Goal: Information Seeking & Learning: Learn about a topic

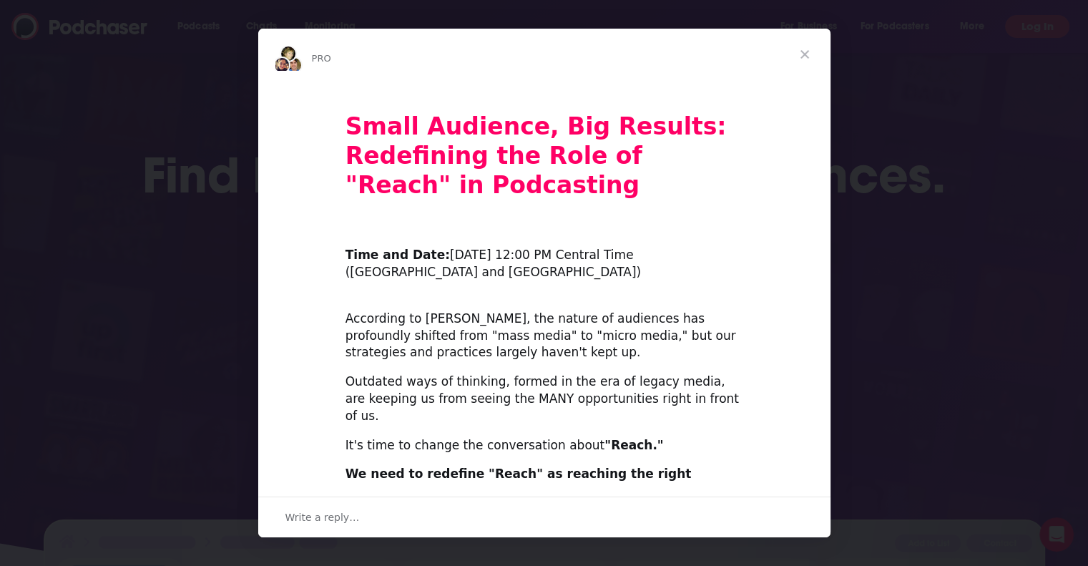
click at [570, 62] on span "Close" at bounding box center [805, 55] width 52 height 52
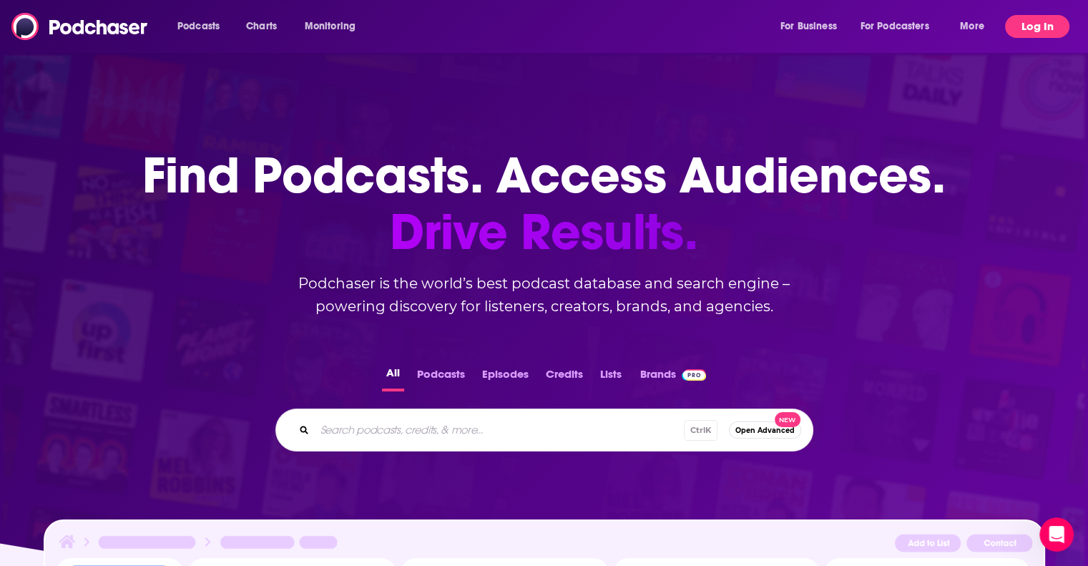
click at [570, 27] on button "Log In" at bounding box center [1037, 26] width 64 height 23
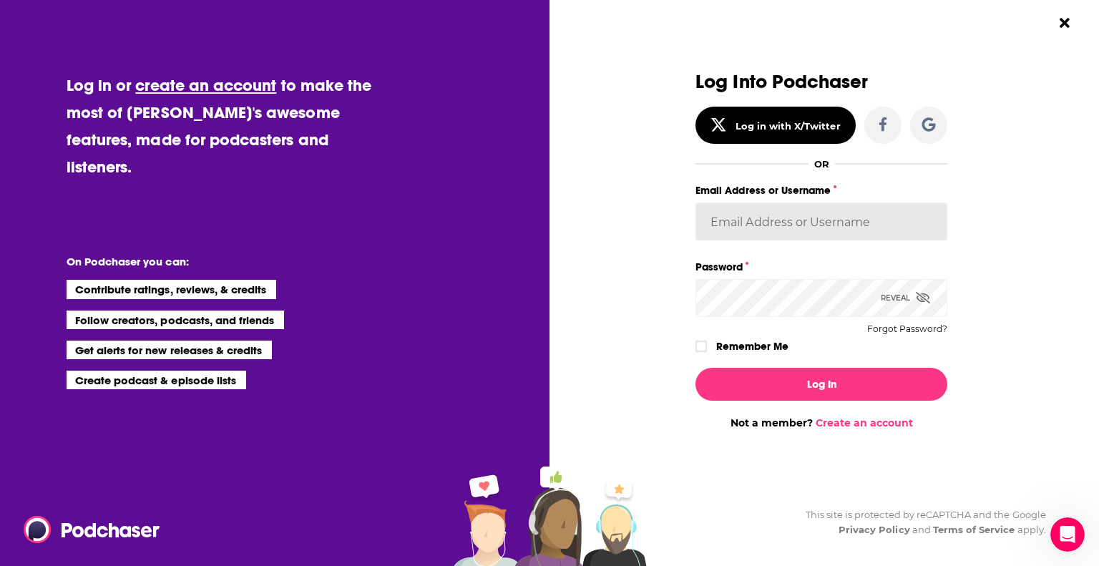
click at [570, 207] on input "Email Address or Username" at bounding box center [821, 221] width 252 height 39
click at [570, 238] on input "Email Address or Username" at bounding box center [821, 221] width 252 height 39
click at [570, 220] on input "Email Address or Username" at bounding box center [821, 221] width 252 height 39
paste input "MattieVG"
type input "MattieVG"
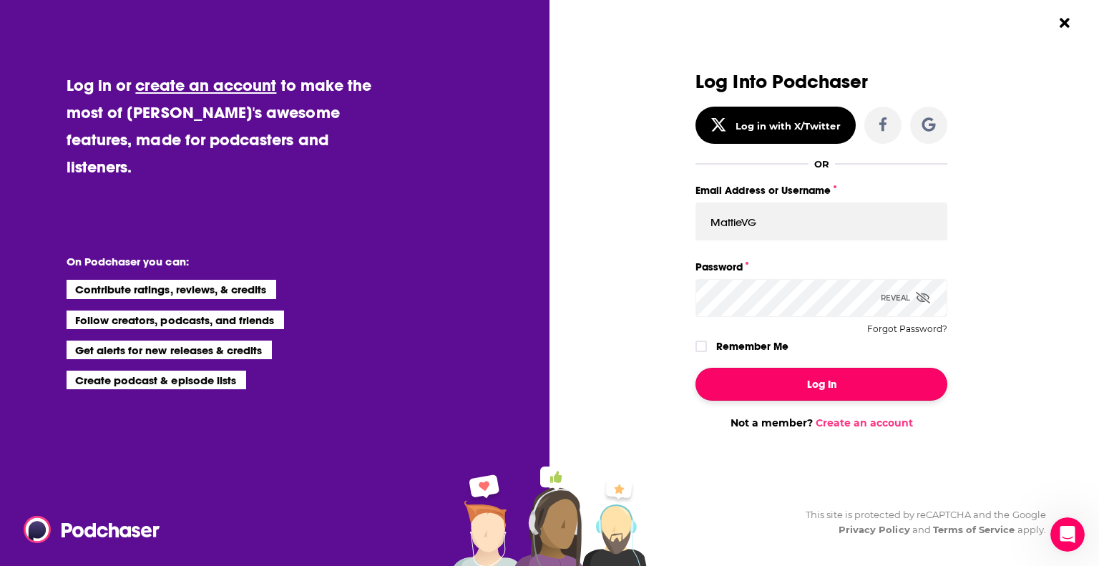
click at [570, 388] on button "Log In" at bounding box center [821, 384] width 252 height 33
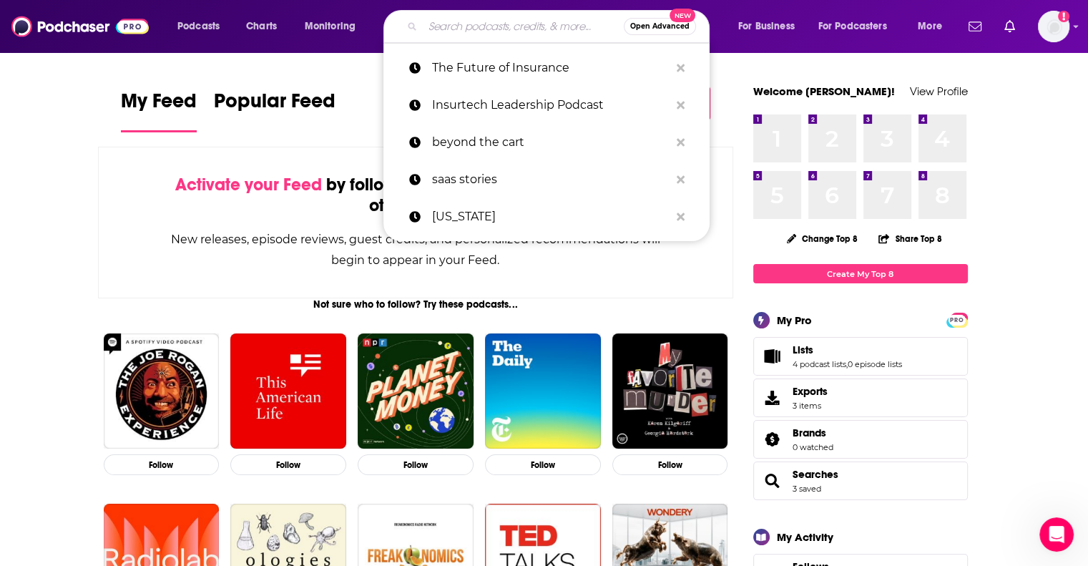
click at [446, 26] on input "Search podcasts, credits, & more..." at bounding box center [523, 26] width 201 height 23
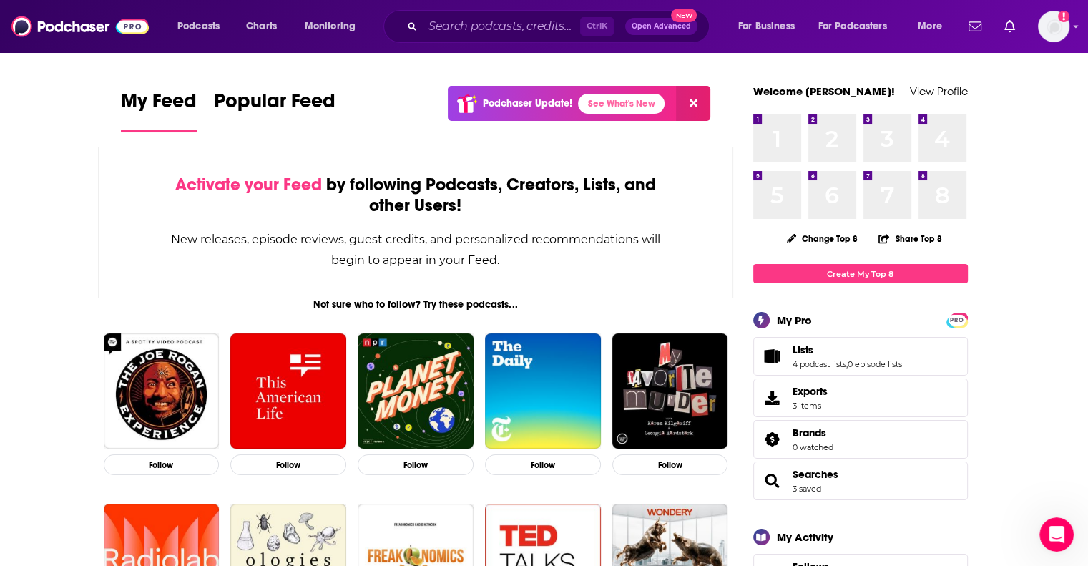
click at [529, 27] on input "Search podcasts, credits, & more..." at bounding box center [501, 26] width 157 height 23
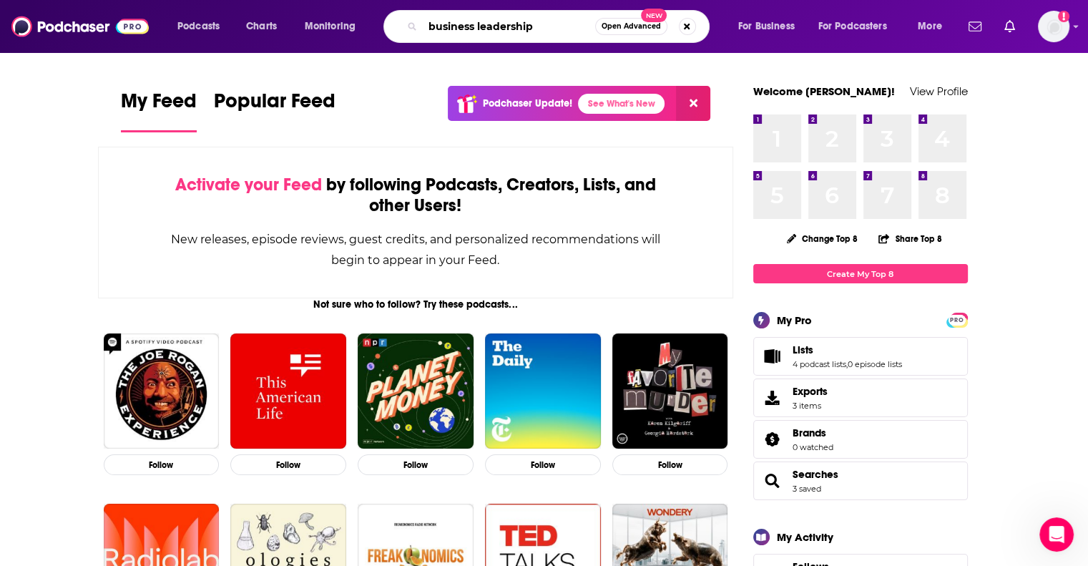
type input "business leadership"
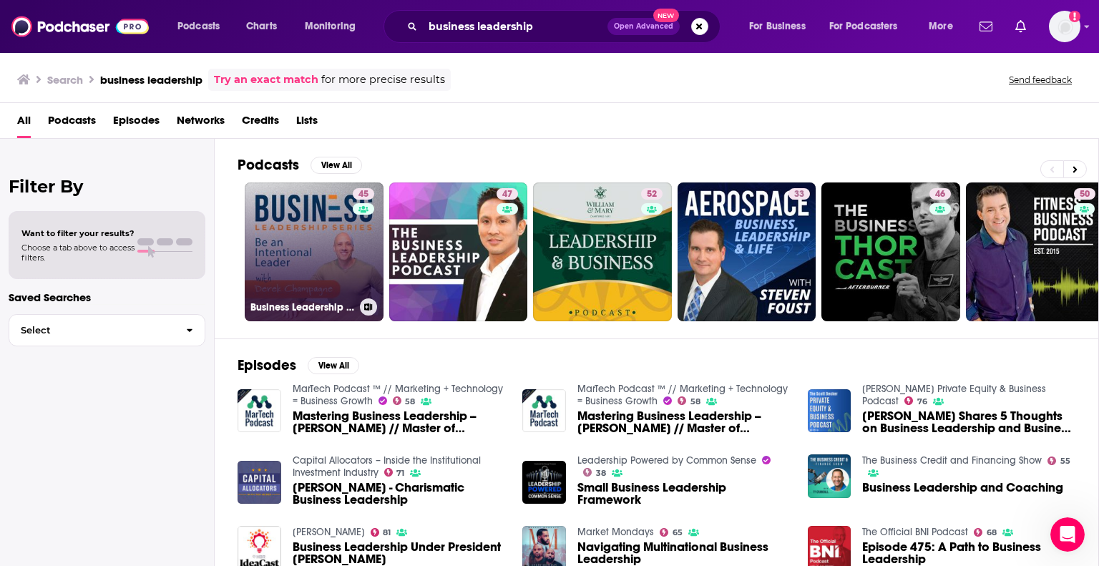
click at [328, 240] on link "45 Business Leadership Series" at bounding box center [314, 251] width 139 height 139
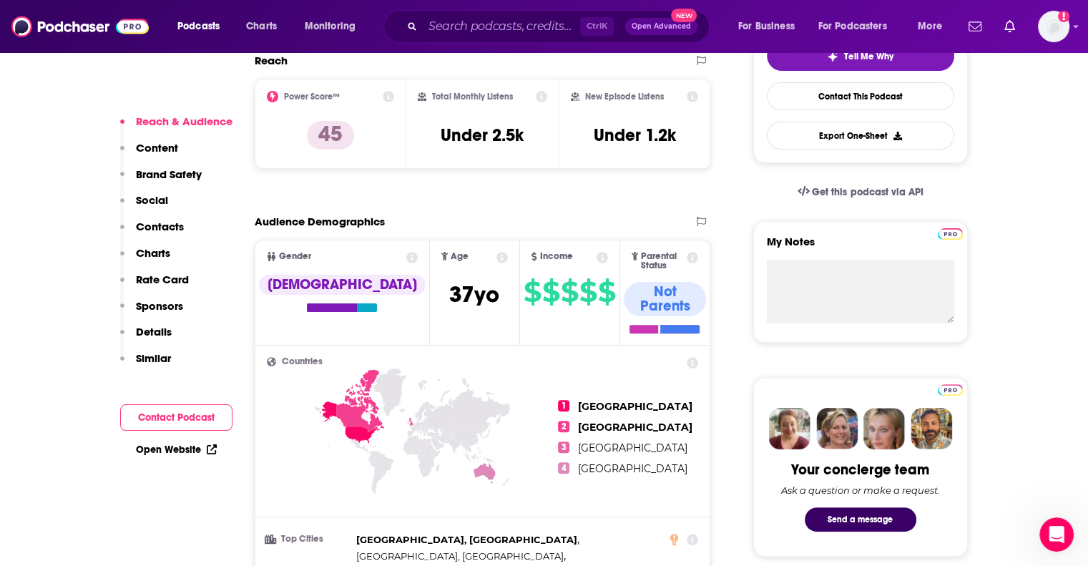
scroll to position [501, 0]
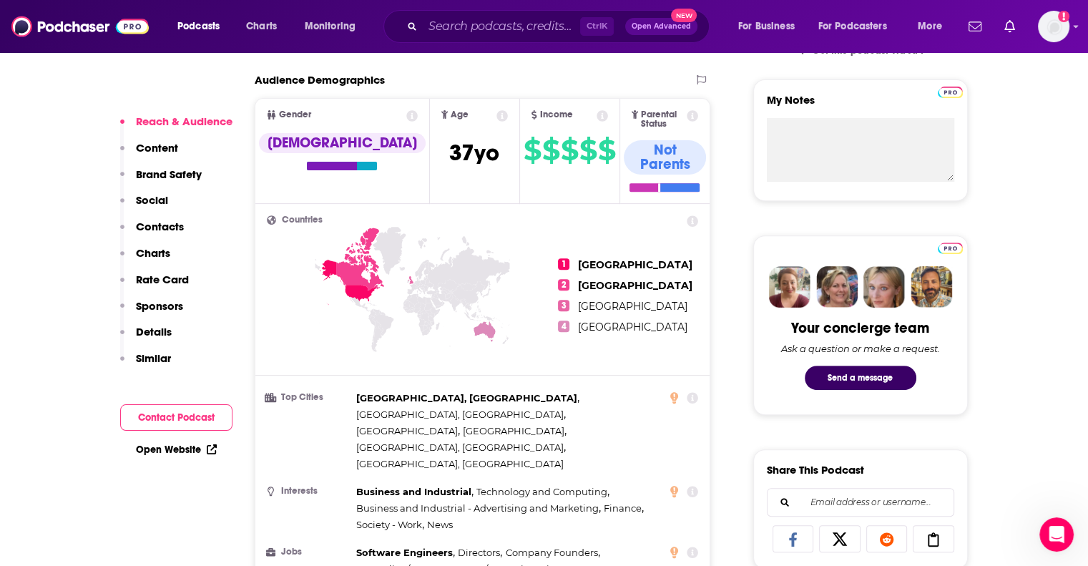
click at [167, 228] on p "Contacts" at bounding box center [160, 227] width 48 height 14
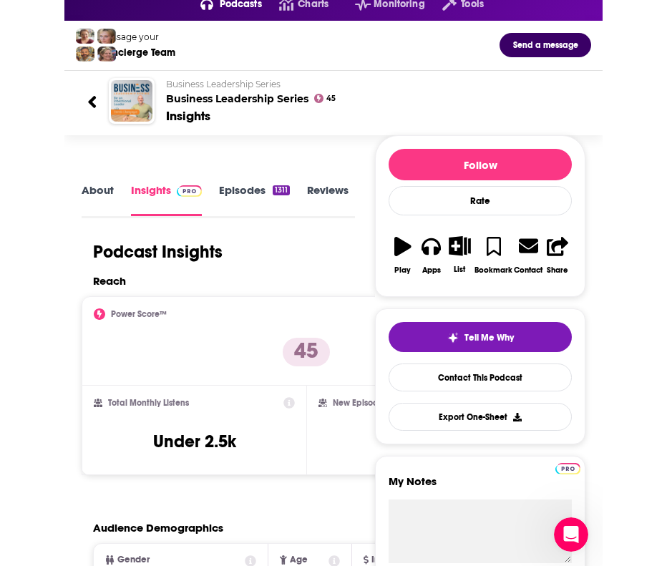
scroll to position [0, 36]
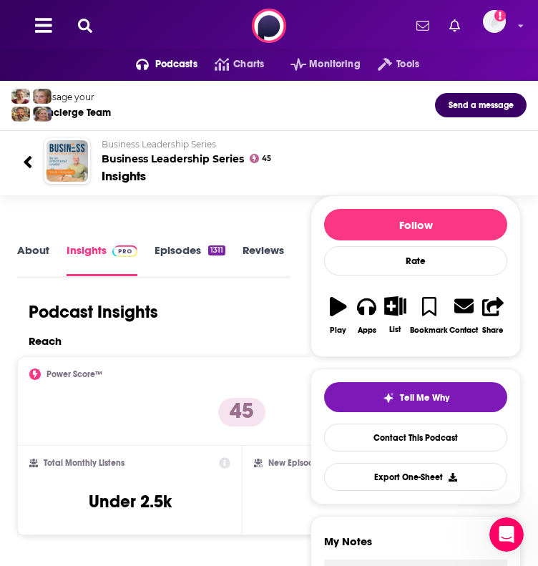
drag, startPoint x: 219, startPoint y: 187, endPoint x: 45, endPoint y: 195, distance: 174.0
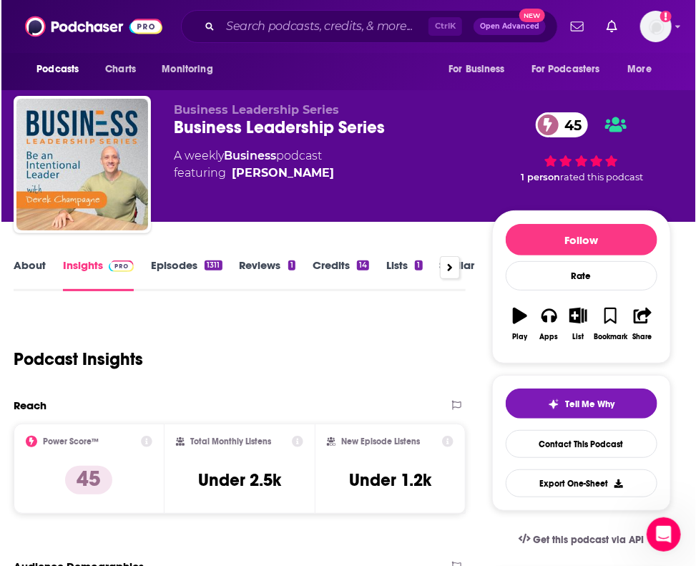
scroll to position [0, 11]
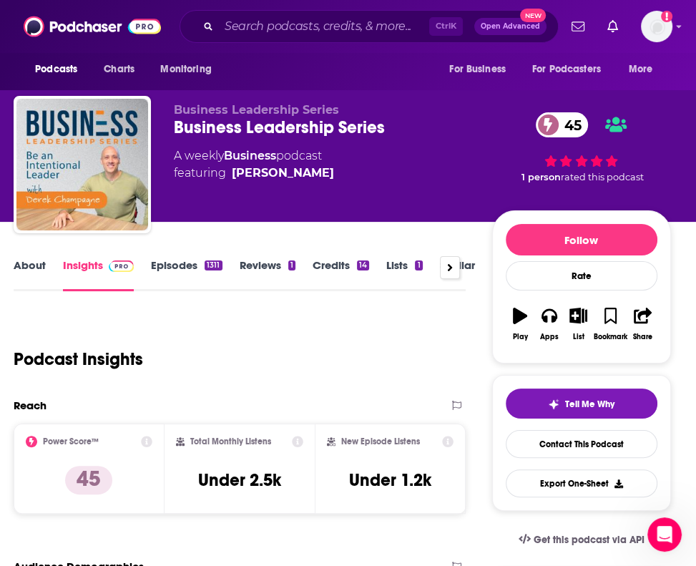
click at [31, 271] on link "About" at bounding box center [30, 274] width 32 height 33
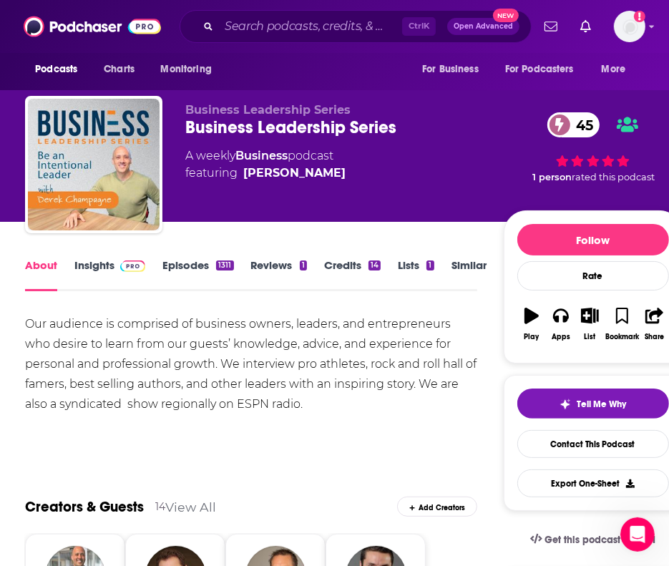
click at [210, 274] on link "Episodes 1311" at bounding box center [197, 274] width 71 height 33
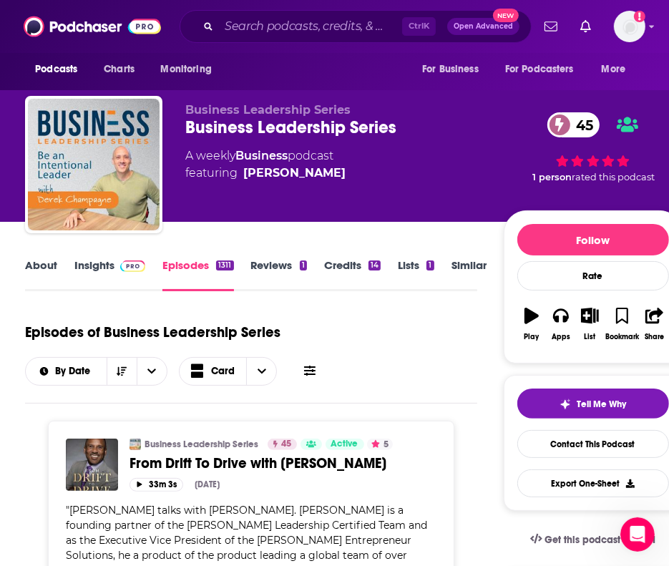
click at [289, 273] on link "Reviews 1" at bounding box center [279, 274] width 56 height 33
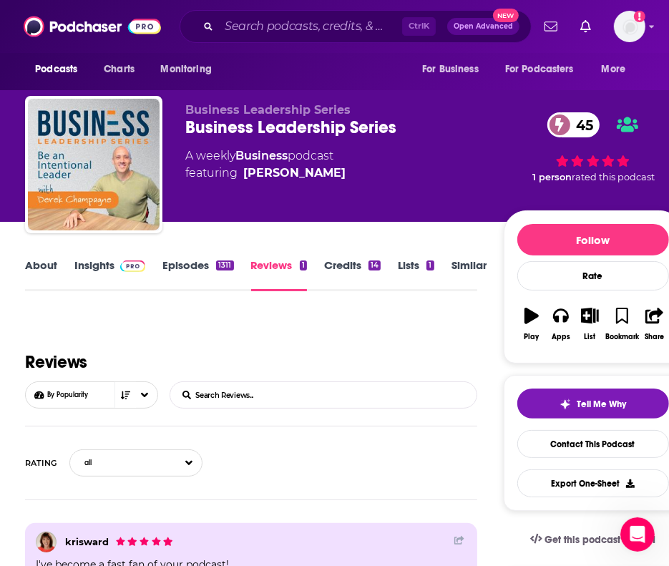
click at [97, 272] on link "Insights" at bounding box center [109, 274] width 71 height 33
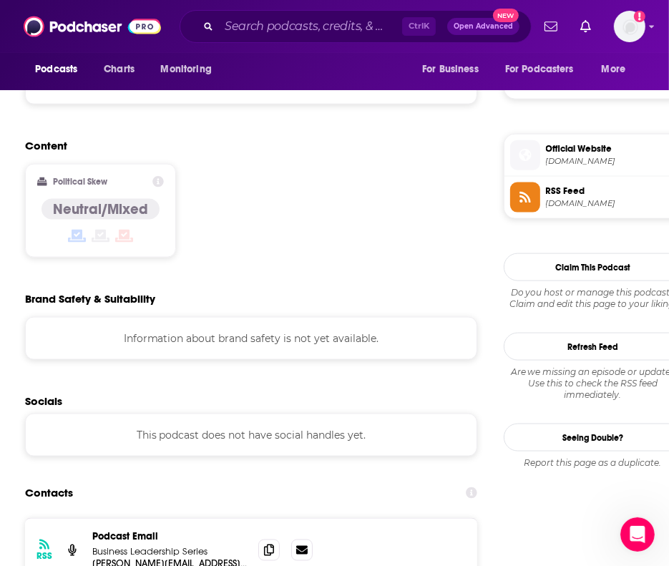
scroll to position [1288, 0]
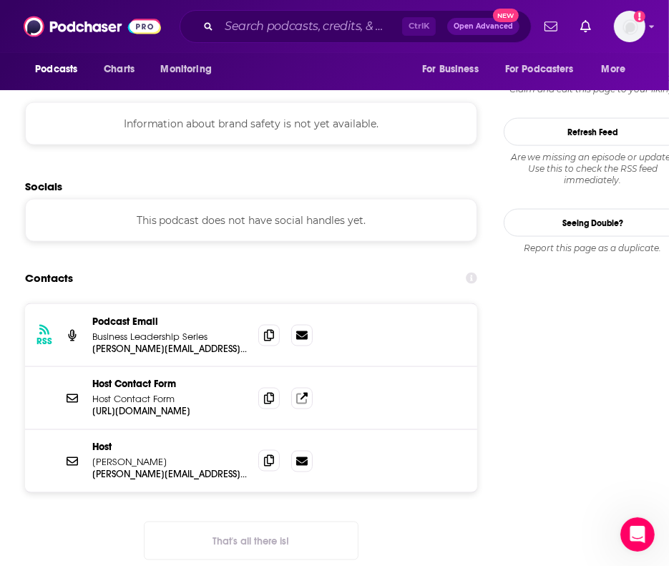
click at [263, 450] on span at bounding box center [268, 460] width 21 height 21
click at [269, 455] on icon at bounding box center [269, 460] width 10 height 11
click at [266, 455] on icon at bounding box center [269, 460] width 10 height 11
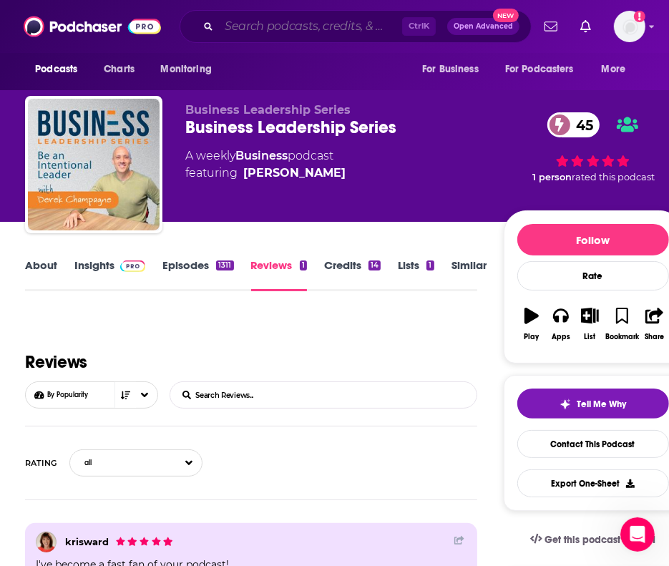
click at [245, 29] on input "Search podcasts, credits, & more..." at bounding box center [310, 26] width 183 height 23
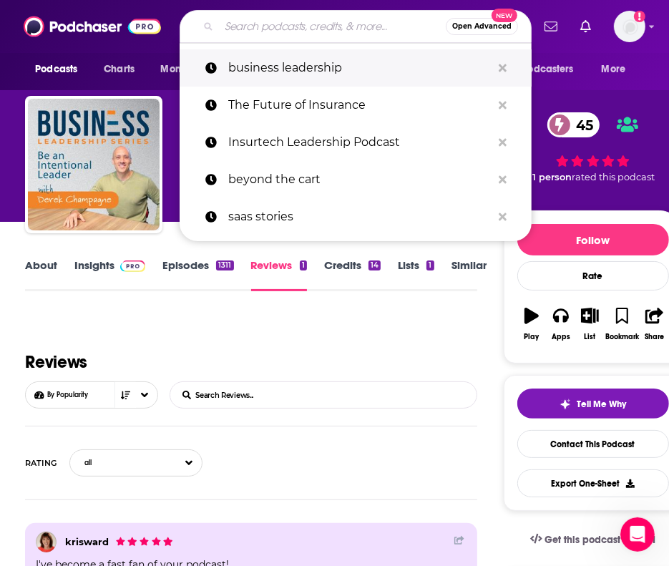
click at [249, 72] on p "business leadership" at bounding box center [359, 67] width 263 height 37
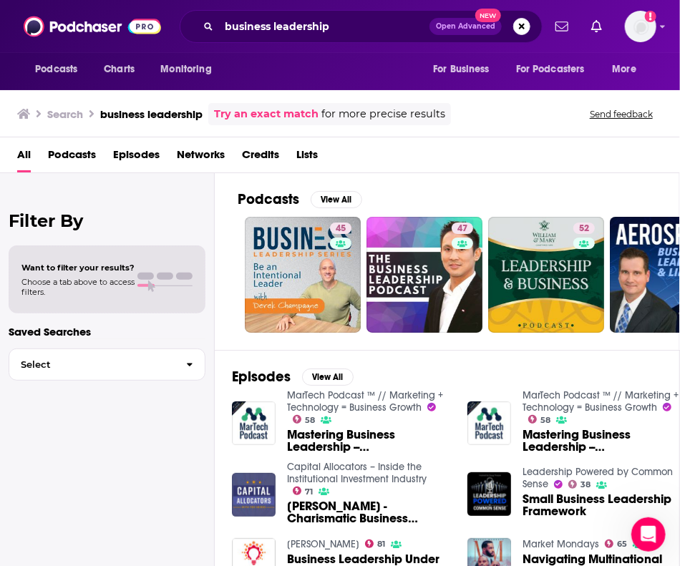
drag, startPoint x: 537, startPoint y: 251, endPoint x: 605, endPoint y: 249, distance: 68.0
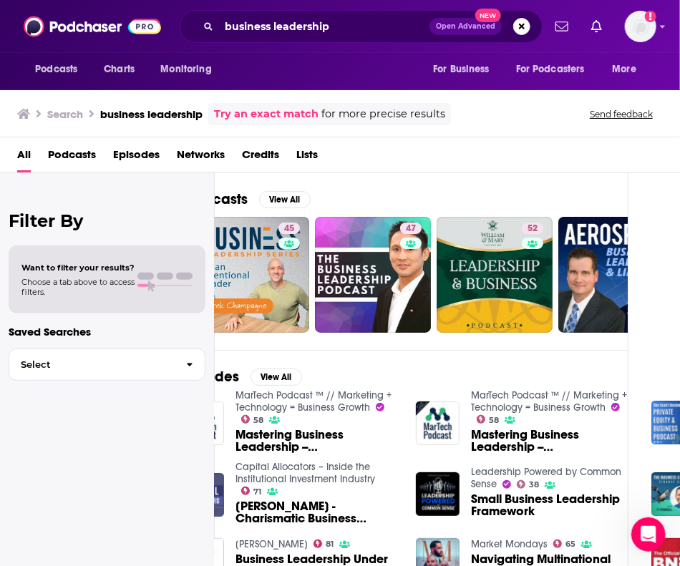
drag, startPoint x: 444, startPoint y: 180, endPoint x: 562, endPoint y: 187, distance: 117.6
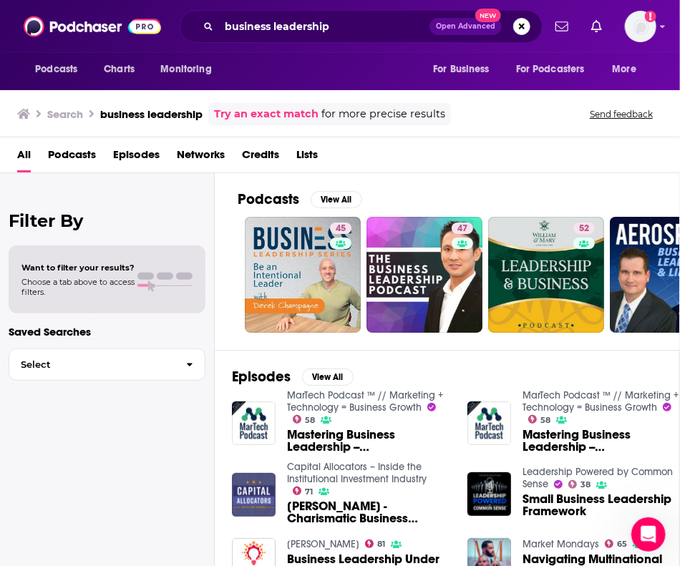
drag, startPoint x: 529, startPoint y: 378, endPoint x: 384, endPoint y: 350, distance: 148.7
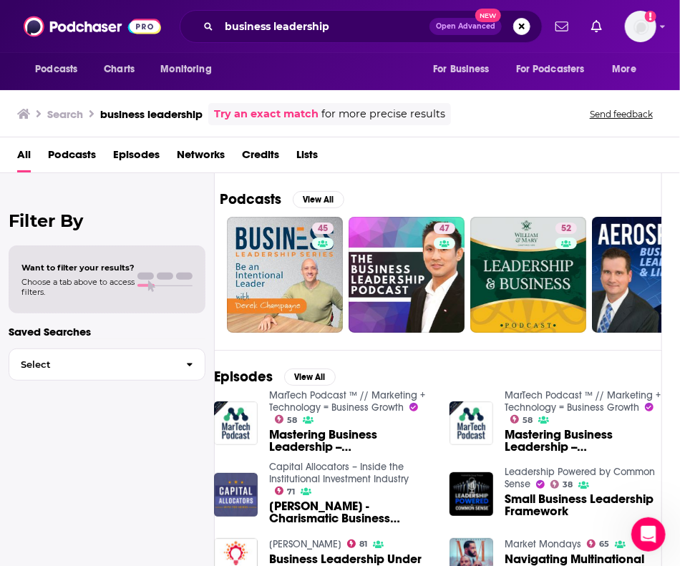
drag, startPoint x: 497, startPoint y: 367, endPoint x: 518, endPoint y: 354, distance: 24.4
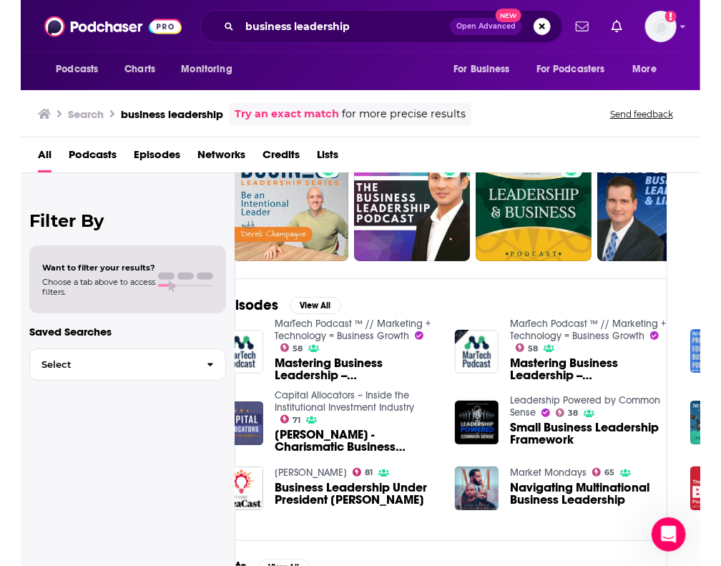
scroll to position [72, 0]
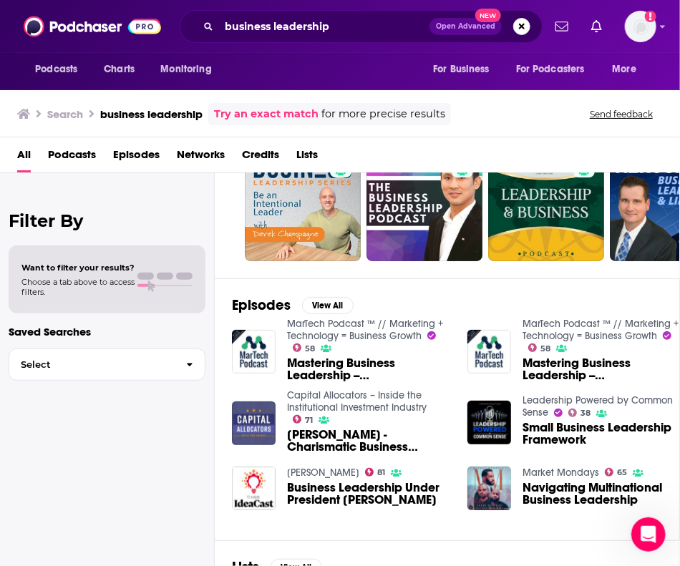
drag, startPoint x: 272, startPoint y: 374, endPoint x: 243, endPoint y: 375, distance: 28.6
click at [73, 158] on span "Podcasts" at bounding box center [72, 157] width 48 height 29
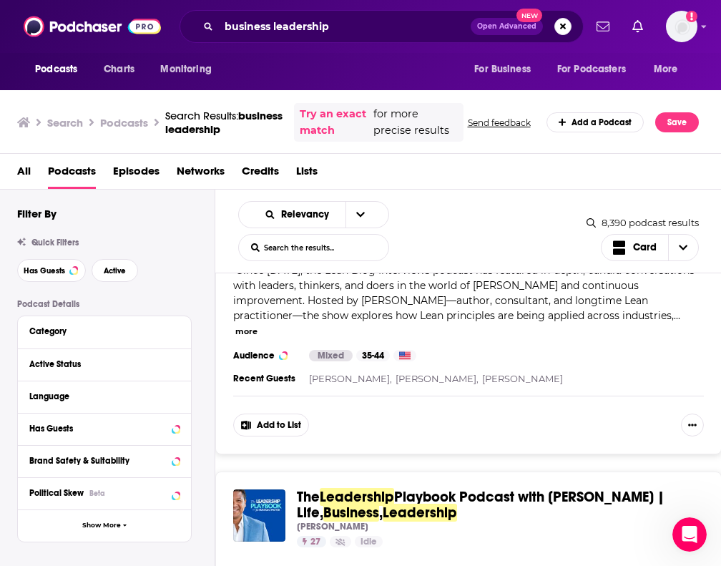
scroll to position [2003, 0]
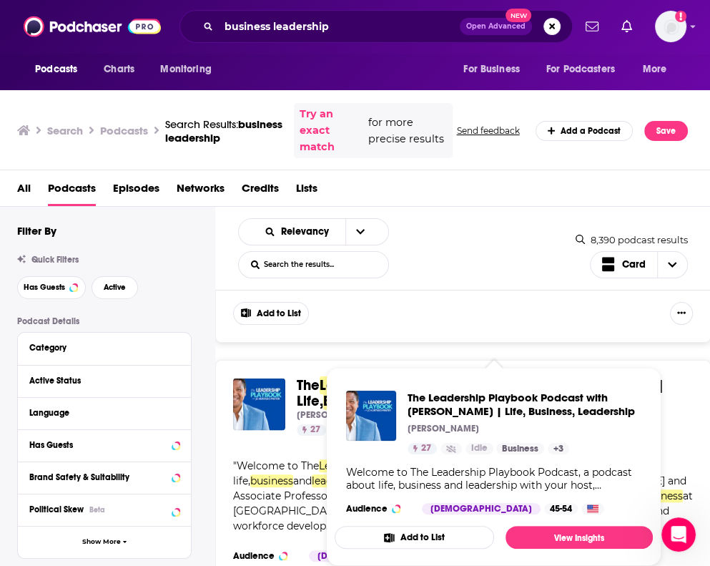
drag, startPoint x: 427, startPoint y: 361, endPoint x: 514, endPoint y: 323, distance: 94.8
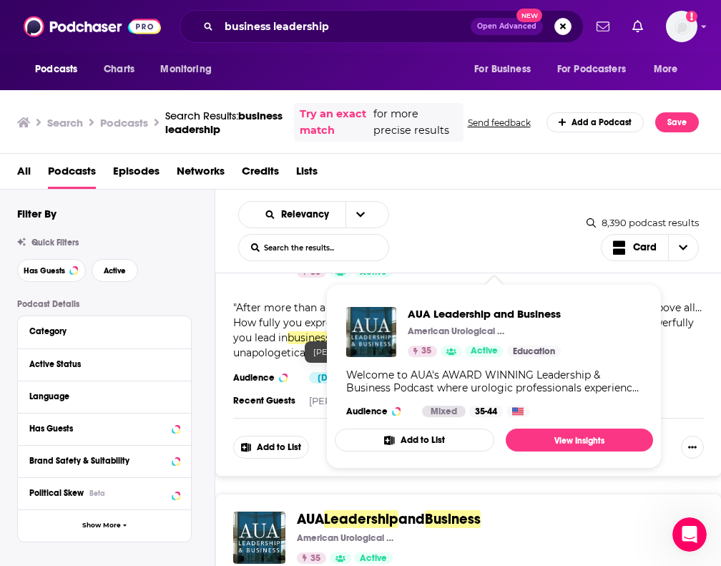
scroll to position [2290, 0]
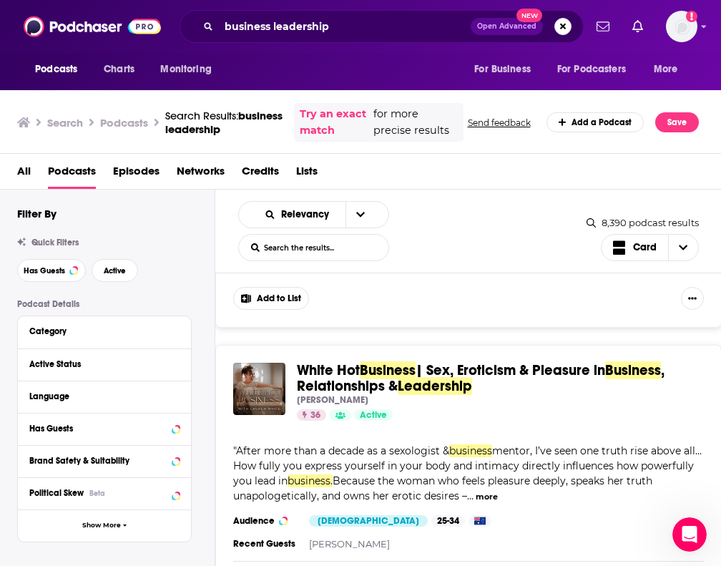
drag, startPoint x: 359, startPoint y: 339, endPoint x: 316, endPoint y: 321, distance: 47.2
click at [316, 345] on div "White Hot Business | Sex, Eroticism & Pleasure in Business , Relationships & Le…" at bounding box center [468, 482] width 507 height 275
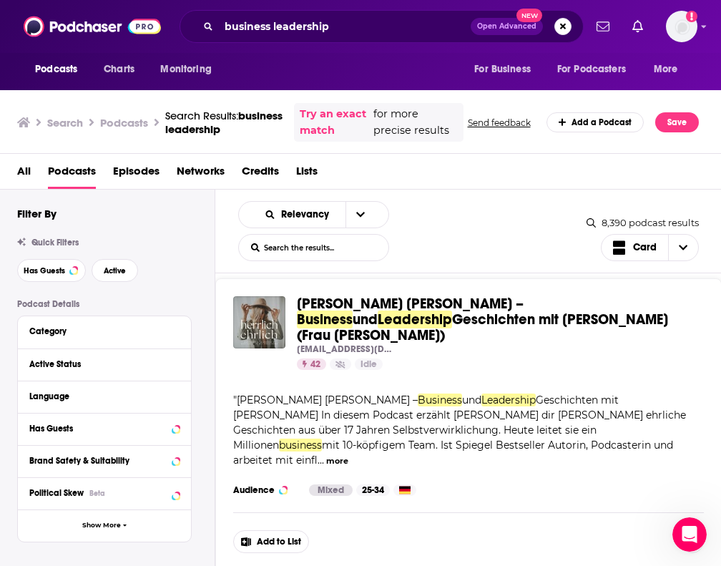
scroll to position [6656, 0]
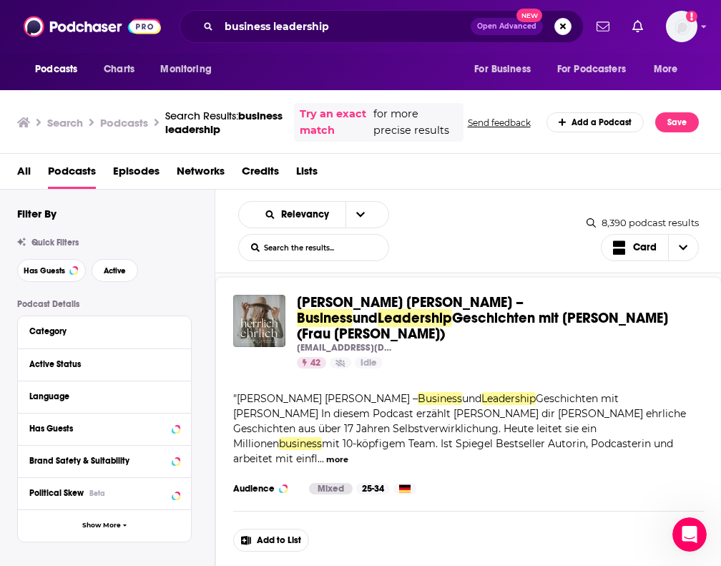
click at [570, 437] on span "mit 10-köpfigem Team. Ist Spiegel Bestseller Autorin, Podcasterin und arbeitet …" at bounding box center [453, 451] width 440 height 28
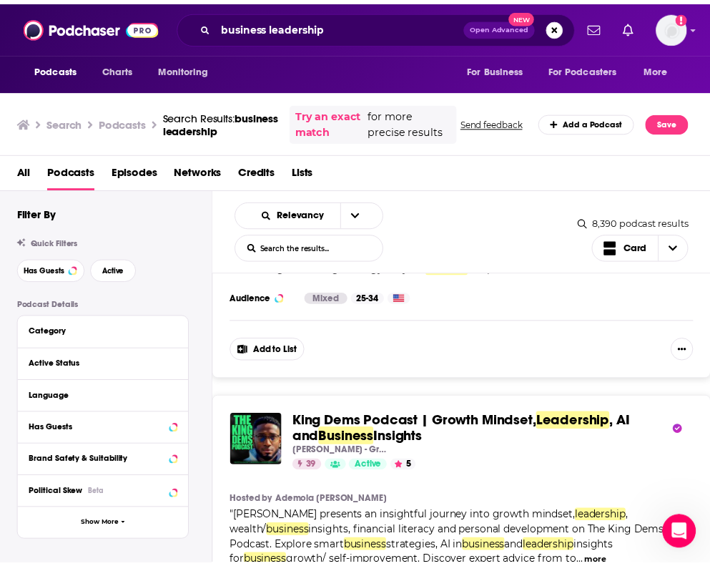
scroll to position [7943, 0]
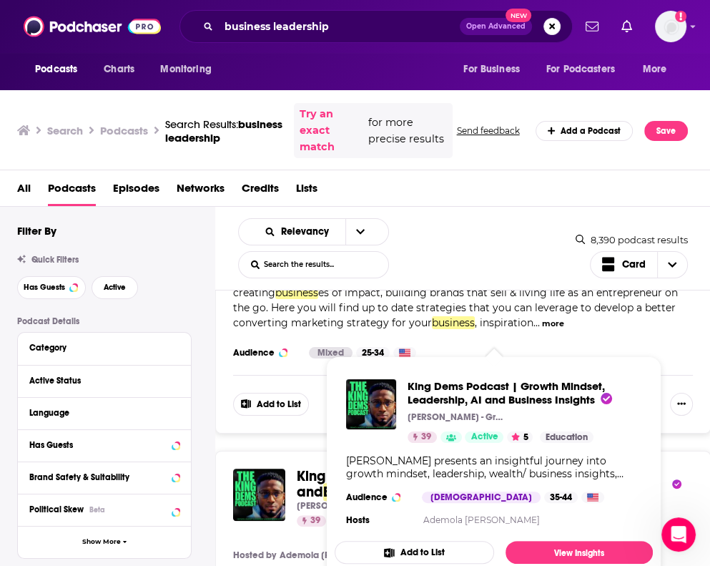
drag, startPoint x: 398, startPoint y: 351, endPoint x: 376, endPoint y: 348, distance: 21.8
drag, startPoint x: 376, startPoint y: 348, endPoint x: 314, endPoint y: 310, distance: 72.9
drag, startPoint x: 318, startPoint y: 335, endPoint x: 344, endPoint y: 343, distance: 27.6
click at [344, 467] on span "King Dems Podcast | Growth Mindset," at bounding box center [421, 476] width 248 height 18
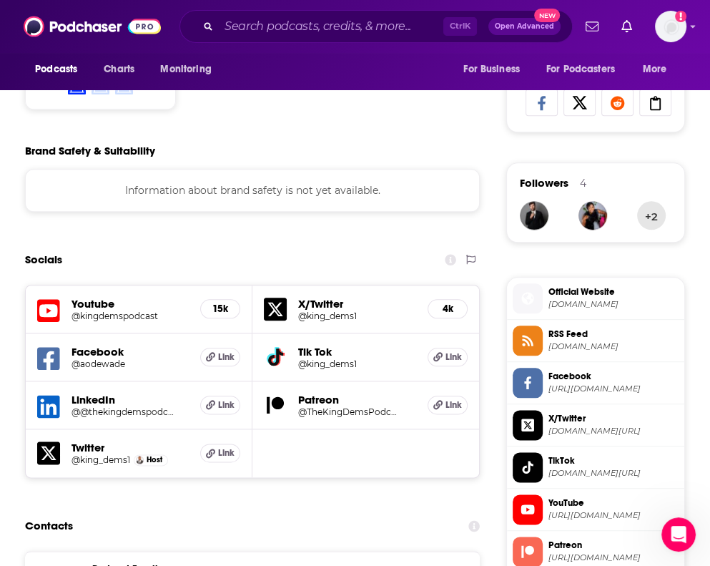
scroll to position [1145, 0]
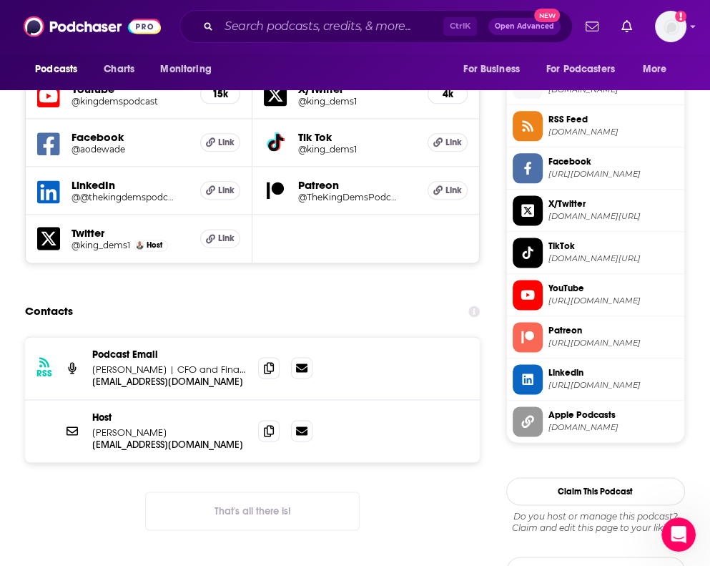
click at [258, 441] on div "Host Ademola Odewade ademolaodewade@outlook.com ademolaodewade@outlook.com" at bounding box center [252, 431] width 455 height 62
click at [269, 434] on icon at bounding box center [269, 429] width 10 height 11
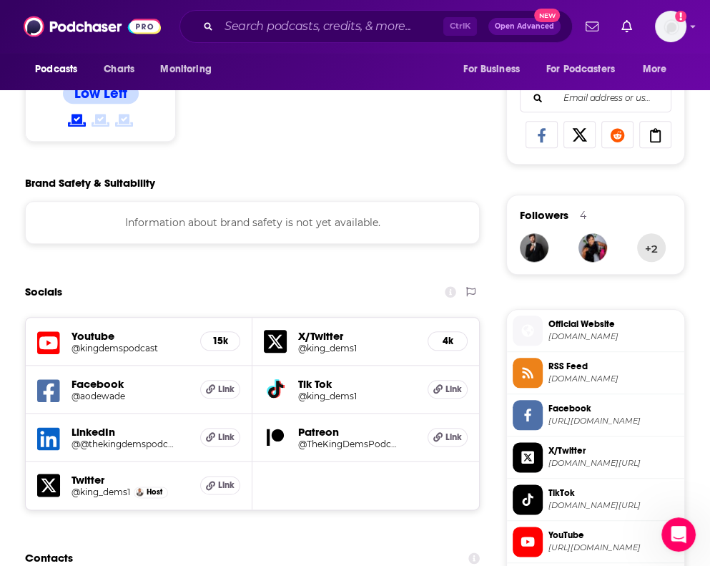
scroll to position [859, 0]
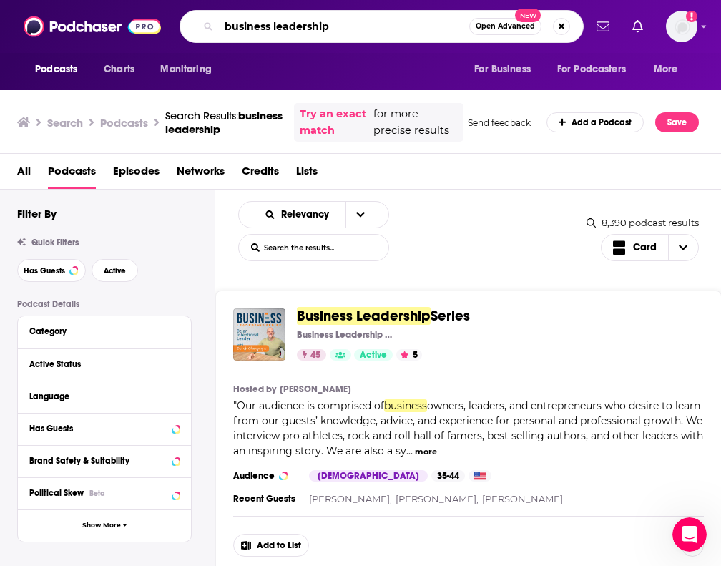
drag, startPoint x: 288, startPoint y: 30, endPoint x: 100, endPoint y: 25, distance: 187.5
click at [100, 25] on div "Podcasts Charts Monitoring business leadership Open Advanced New For Business F…" at bounding box center [360, 26] width 721 height 53
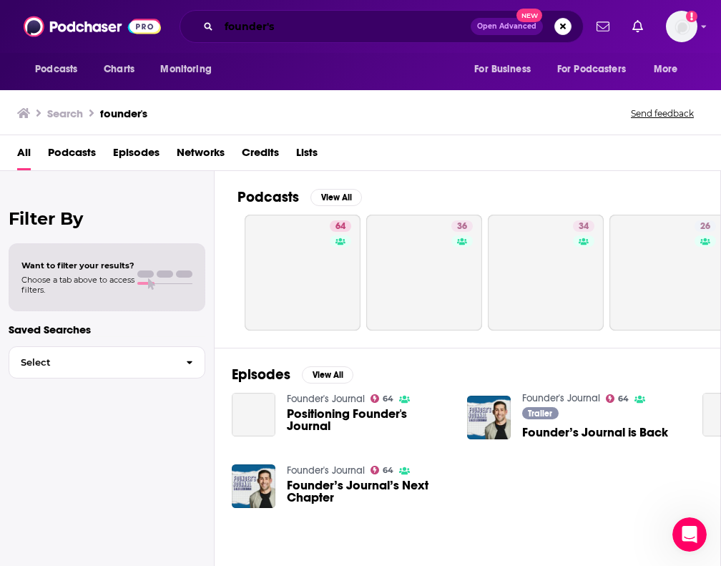
click at [269, 25] on input "founder's" at bounding box center [345, 26] width 252 height 23
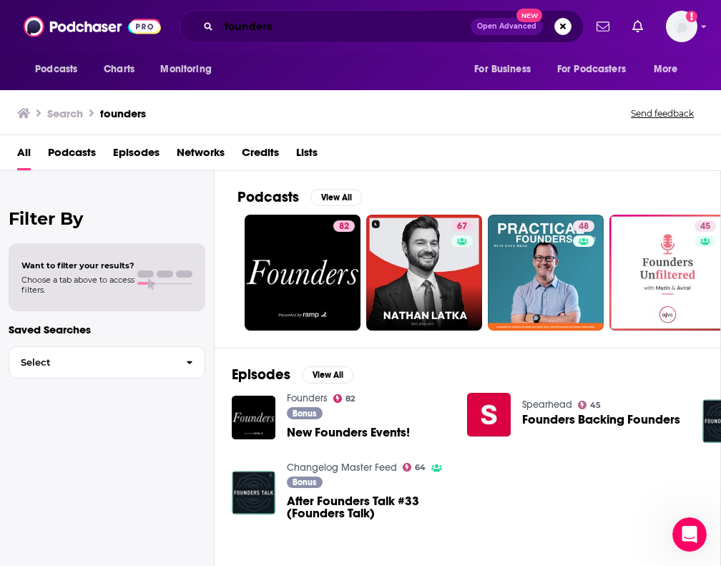
click at [266, 25] on input "founders" at bounding box center [345, 26] width 252 height 23
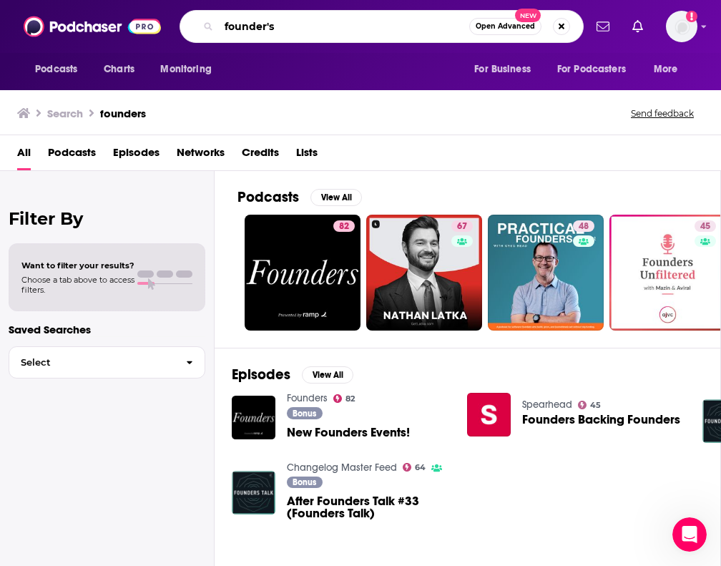
type input "founder's"
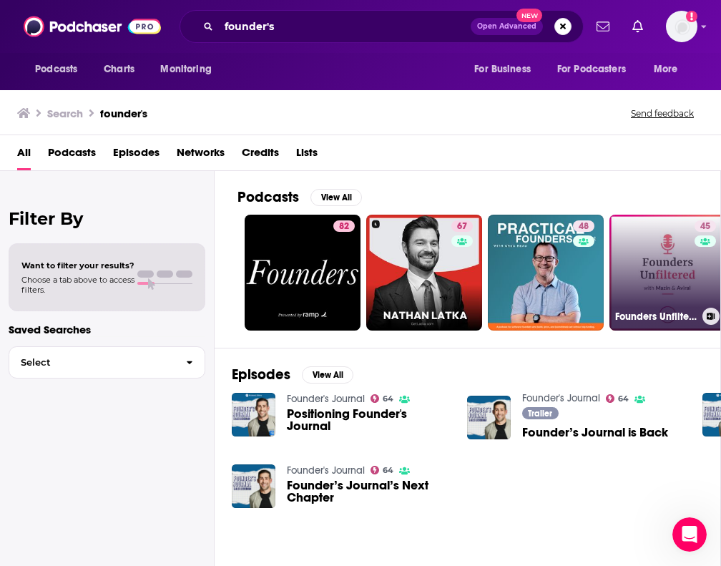
click at [570, 225] on link "45 Founders Unfiltered" at bounding box center [668, 273] width 116 height 116
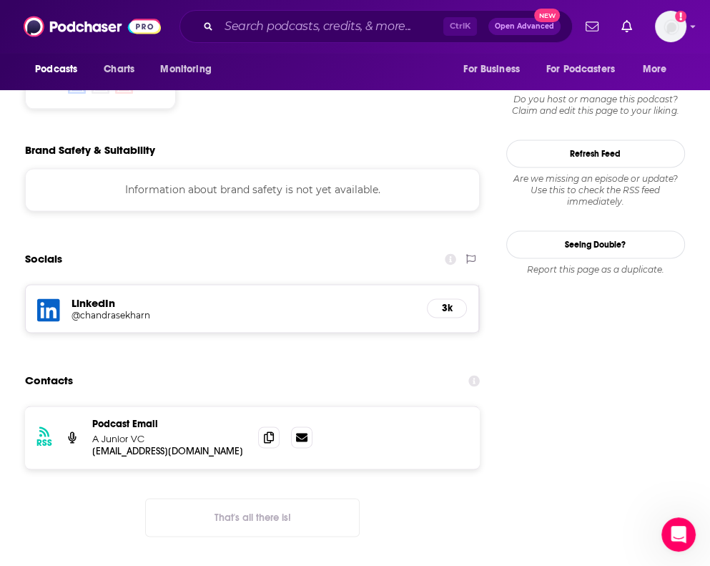
scroll to position [1216, 0]
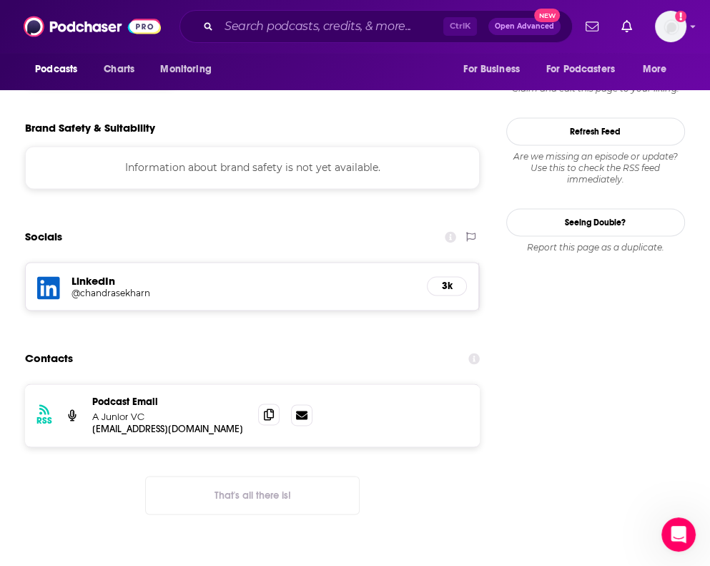
click at [268, 409] on icon at bounding box center [269, 414] width 10 height 11
click at [266, 409] on icon at bounding box center [269, 414] width 10 height 11
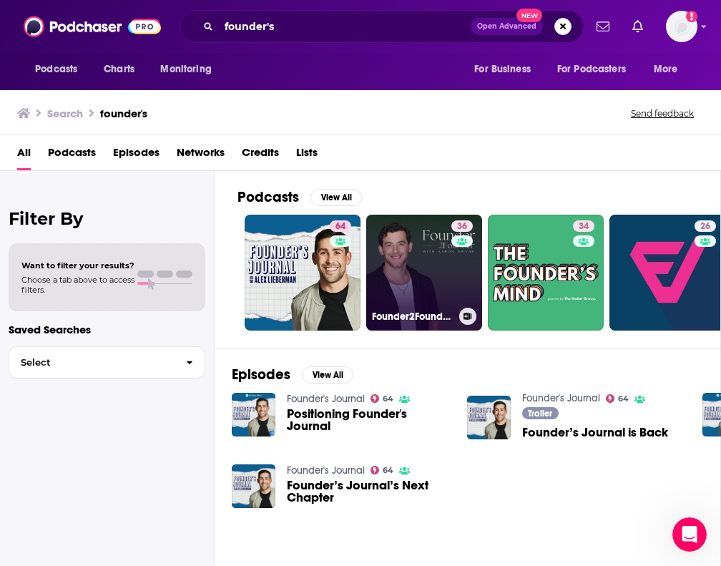
click at [431, 290] on link "36 Founder2Founder with Aaron Spivak" at bounding box center [424, 273] width 116 height 116
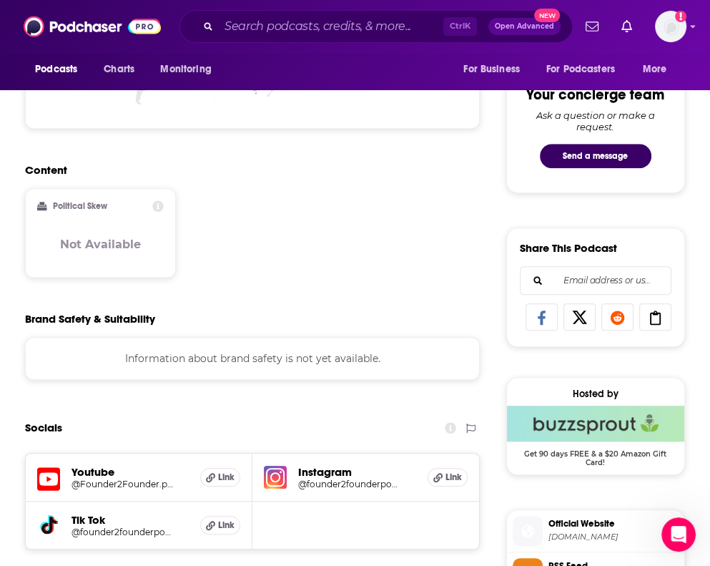
scroll to position [358, 0]
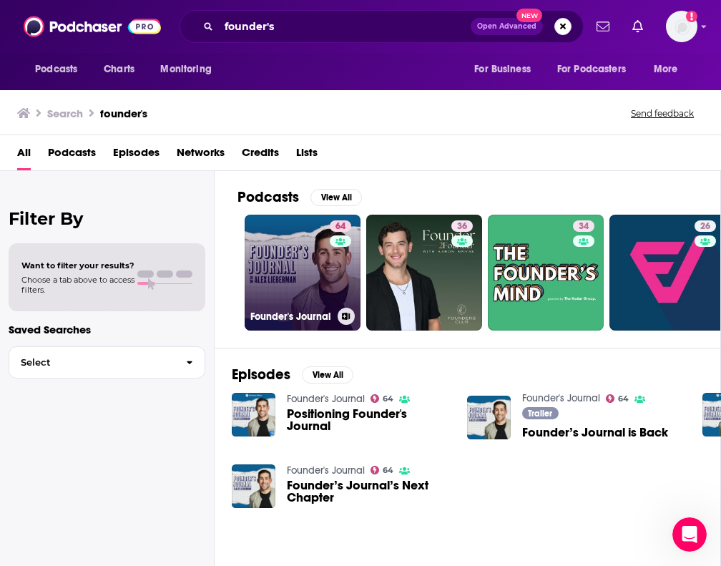
click at [277, 266] on link "64 Founder's Journal" at bounding box center [303, 273] width 116 height 116
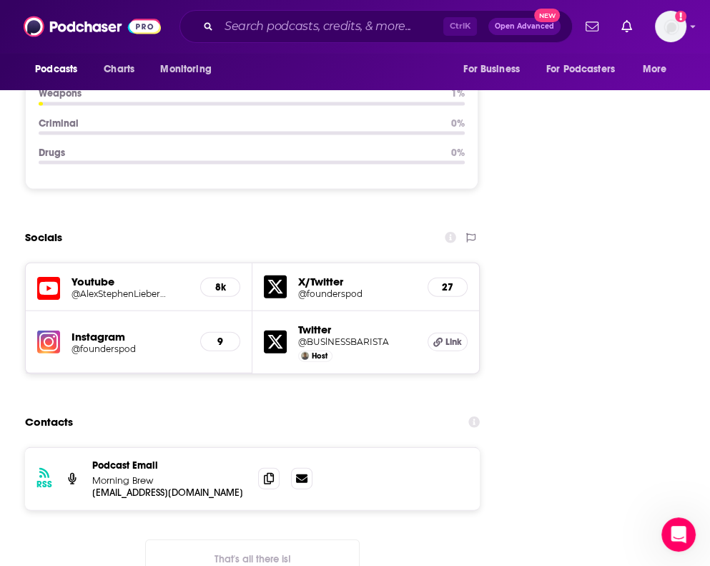
scroll to position [2075, 0]
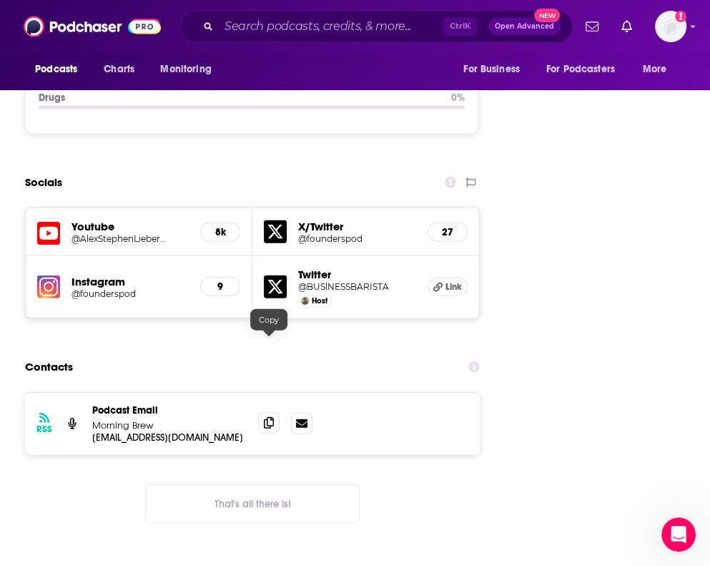
click at [265, 417] on icon at bounding box center [269, 422] width 10 height 11
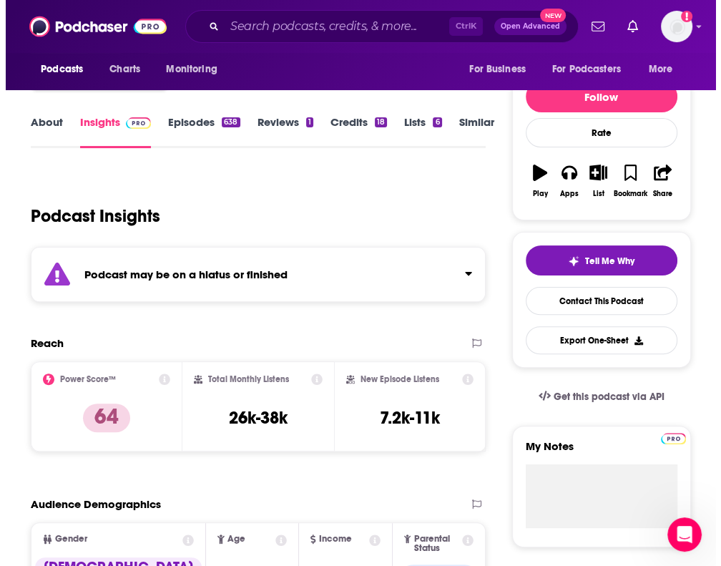
scroll to position [0, 0]
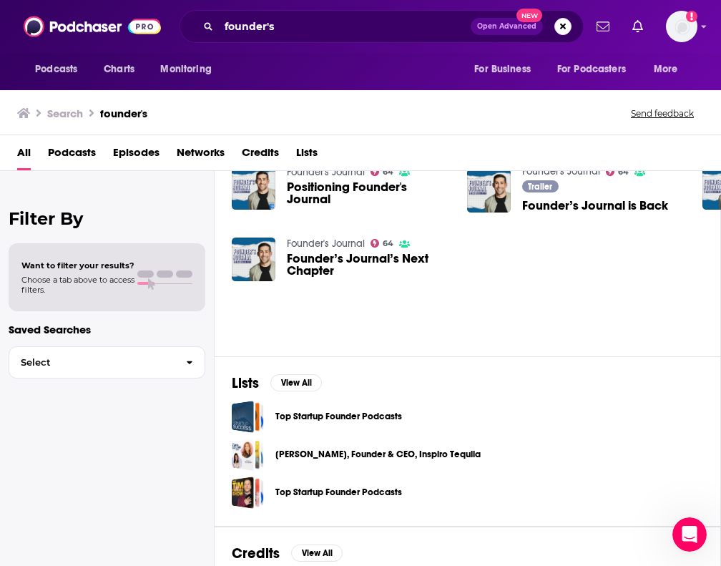
scroll to position [143, 0]
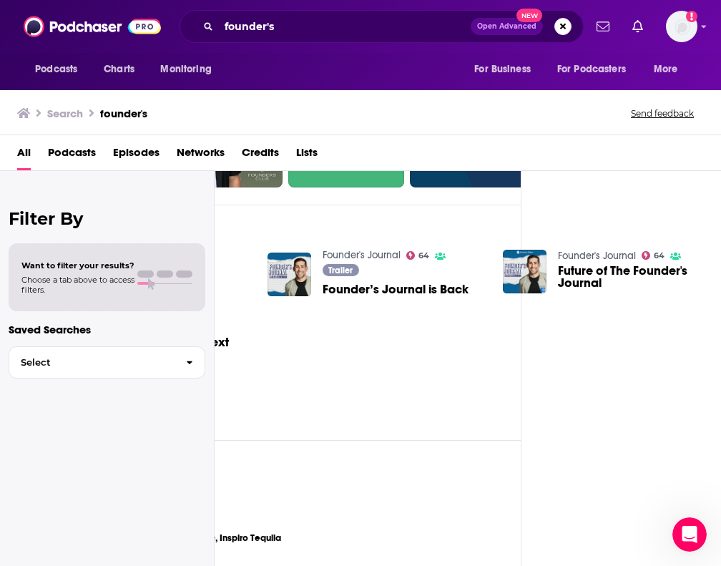
drag, startPoint x: 511, startPoint y: 362, endPoint x: 639, endPoint y: 366, distance: 128.1
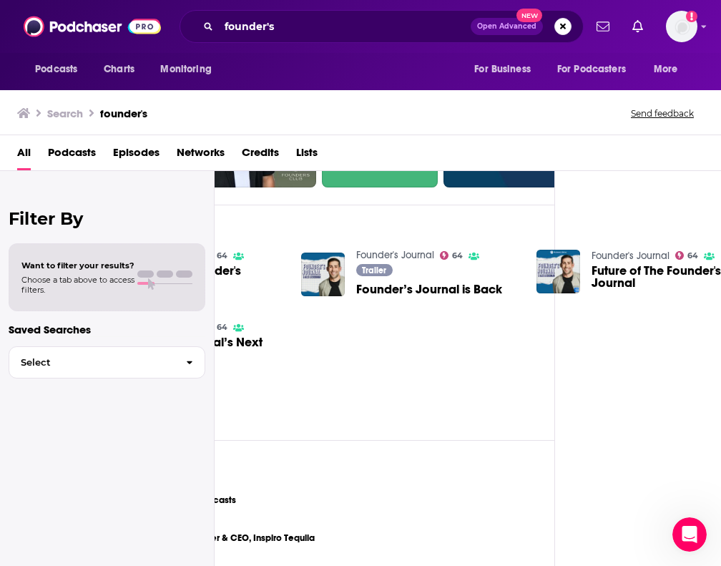
scroll to position [143, 48]
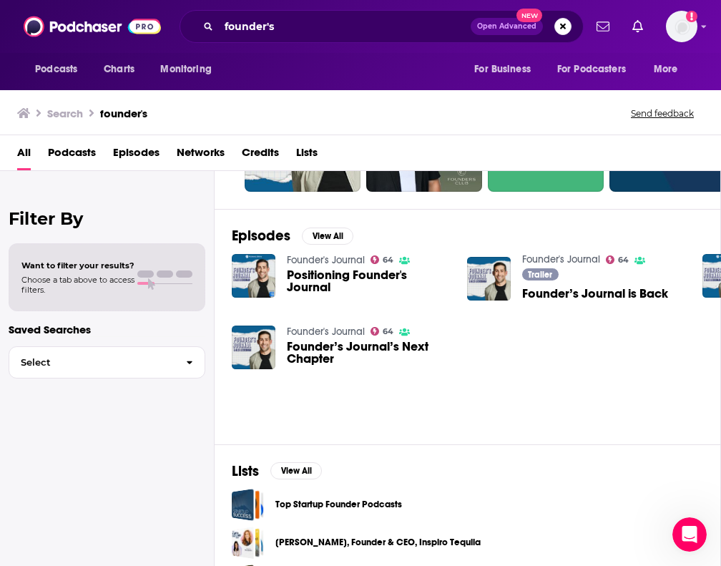
drag, startPoint x: 474, startPoint y: 355, endPoint x: 323, endPoint y: 331, distance: 152.9
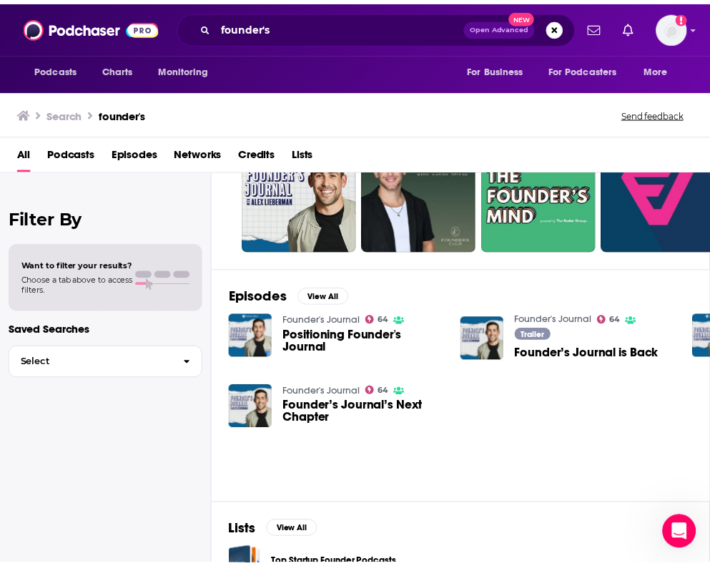
scroll to position [0, 0]
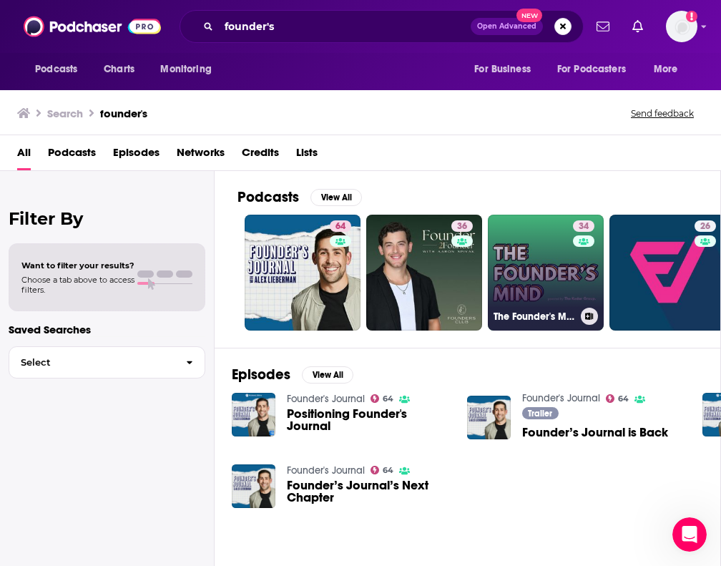
click at [553, 262] on link "34 The Founder's Mind" at bounding box center [546, 273] width 116 height 116
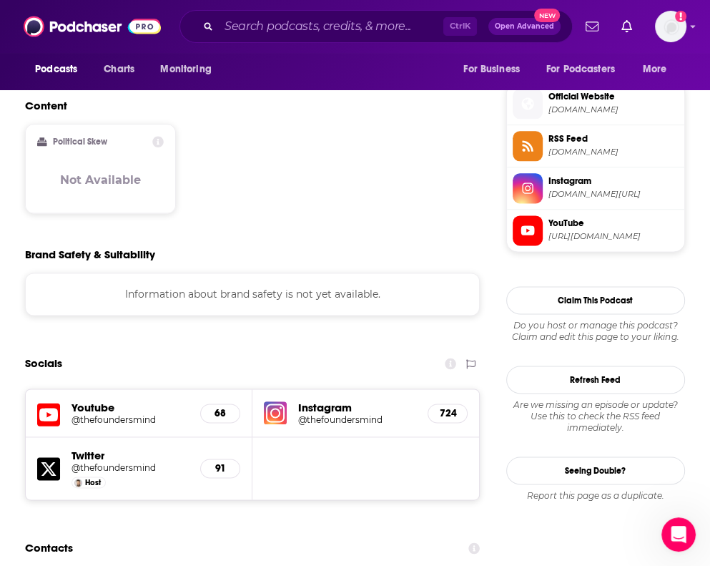
scroll to position [1288, 0]
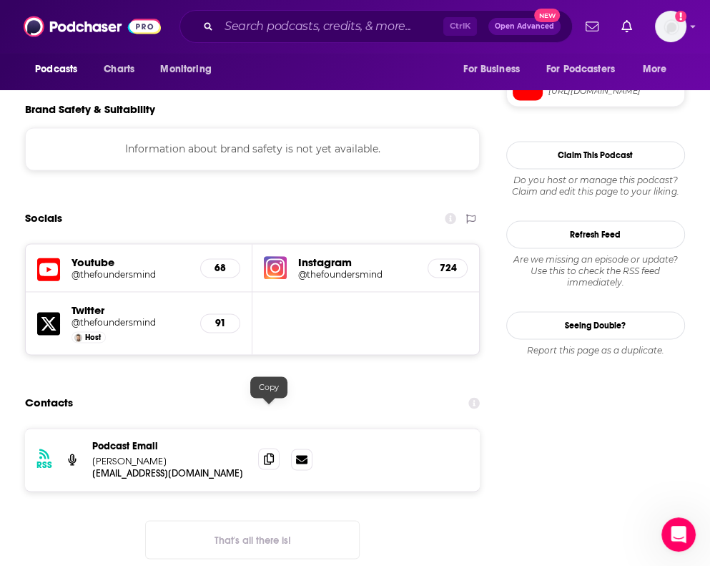
click at [268, 448] on span at bounding box center [268, 458] width 21 height 21
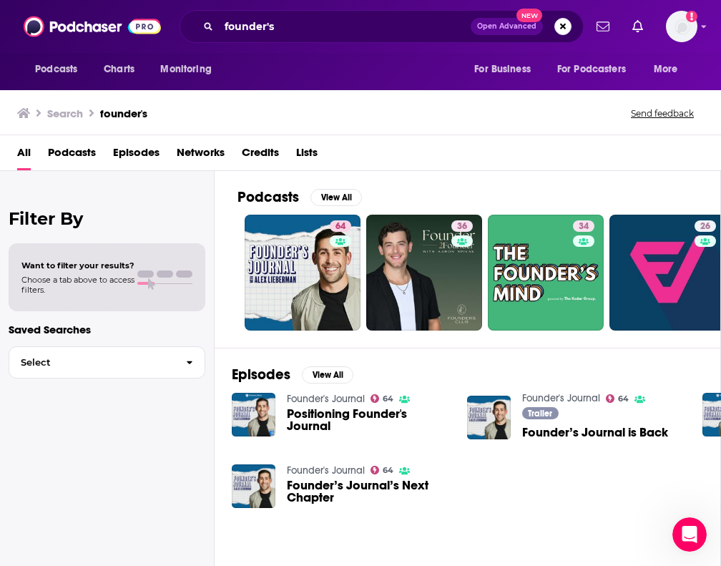
click at [89, 160] on span "Podcasts" at bounding box center [72, 155] width 48 height 29
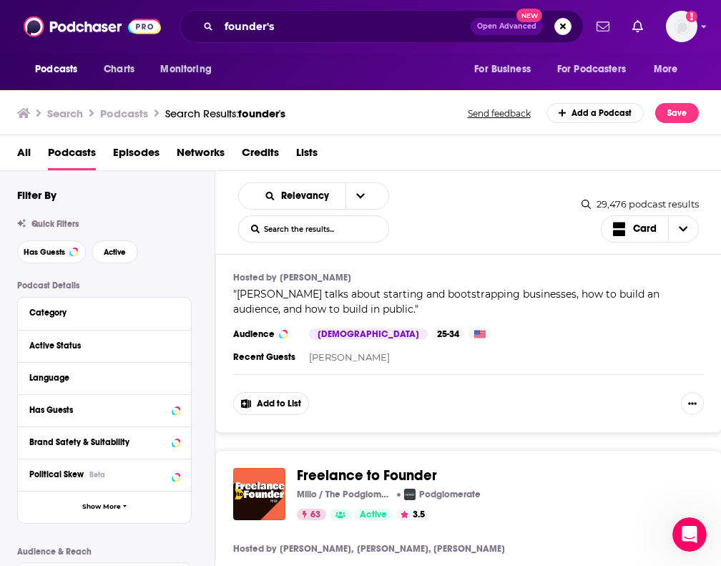
scroll to position [1646, 0]
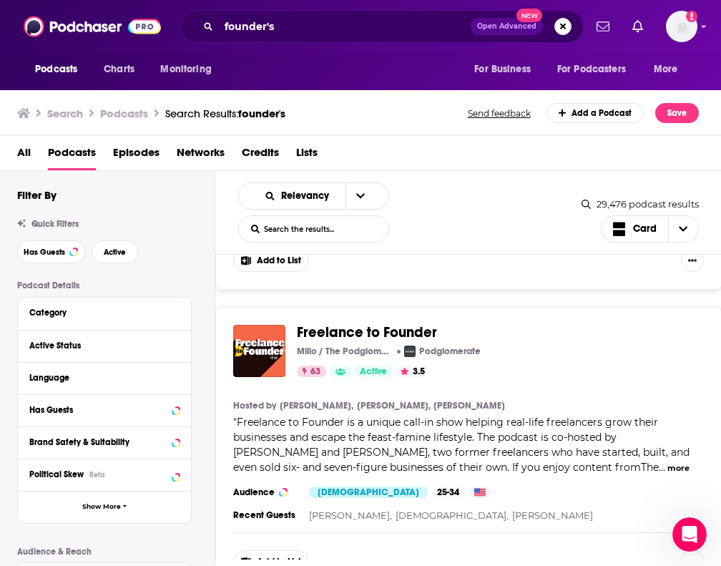
drag, startPoint x: 391, startPoint y: 317, endPoint x: 394, endPoint y: 328, distance: 11.6
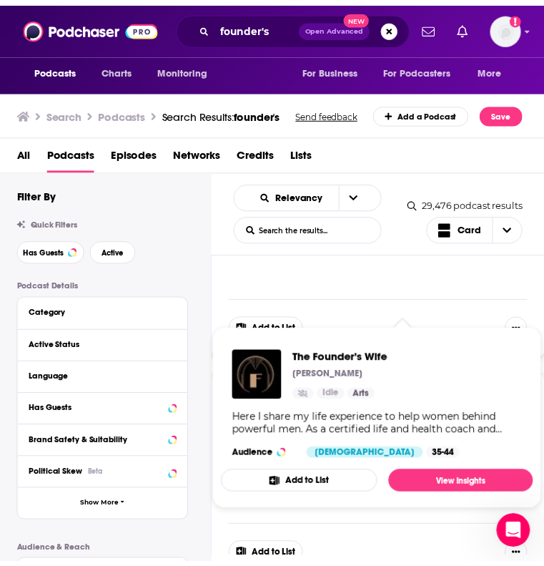
scroll to position [5584, 0]
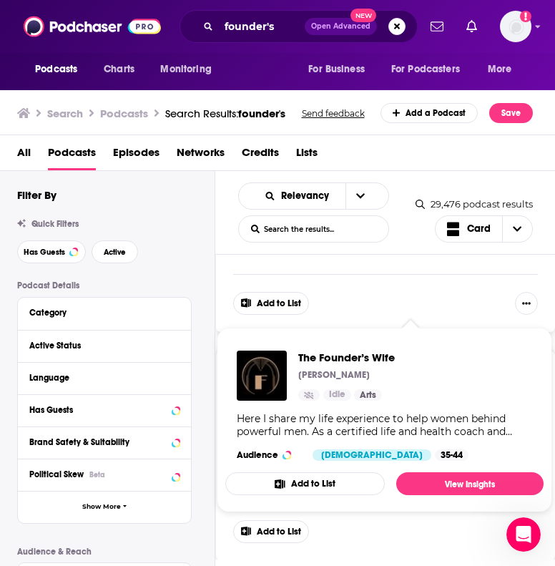
click at [378, 366] on span "Foundation Podcast" at bounding box center [425, 375] width 132 height 18
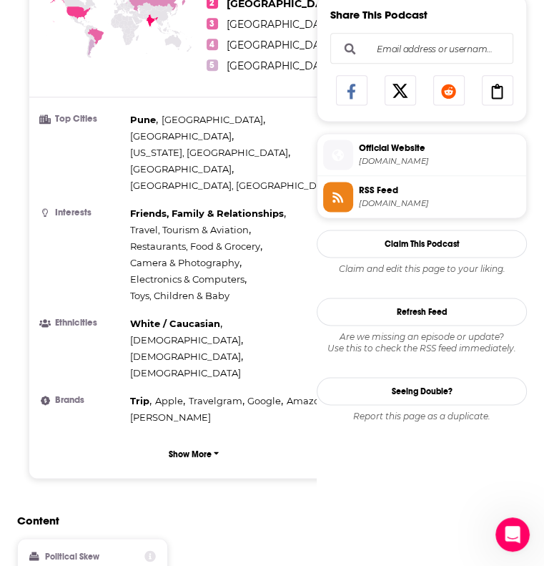
scroll to position [1145, 0]
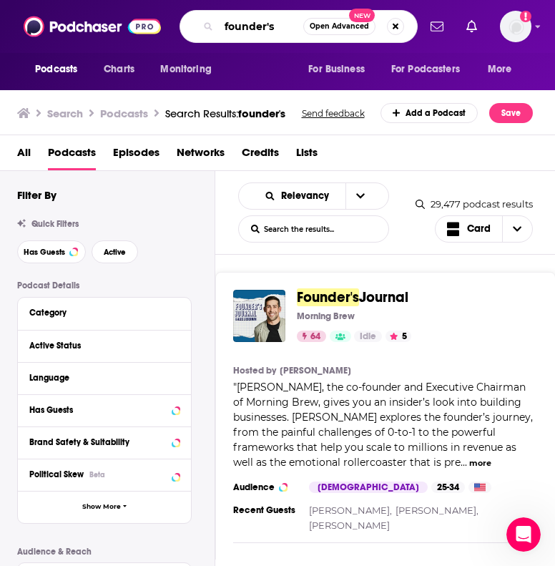
drag, startPoint x: 288, startPoint y: 21, endPoint x: 200, endPoint y: 25, distance: 88.1
click at [200, 25] on div "founder's Open Advanced New" at bounding box center [299, 26] width 238 height 33
type input "4"
type input "rags to riches"
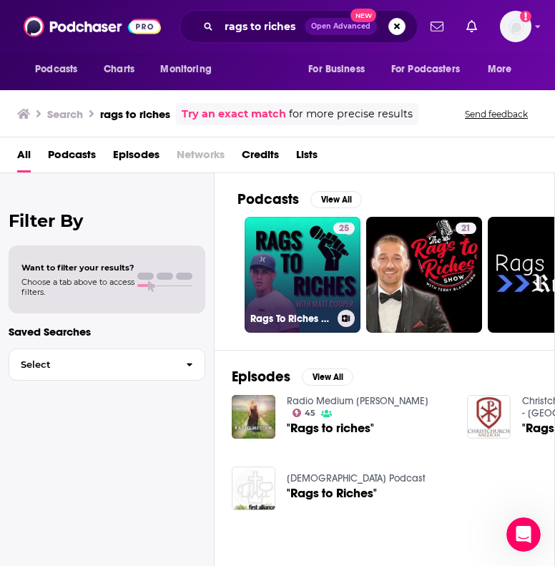
click at [342, 283] on div "25" at bounding box center [343, 266] width 21 height 87
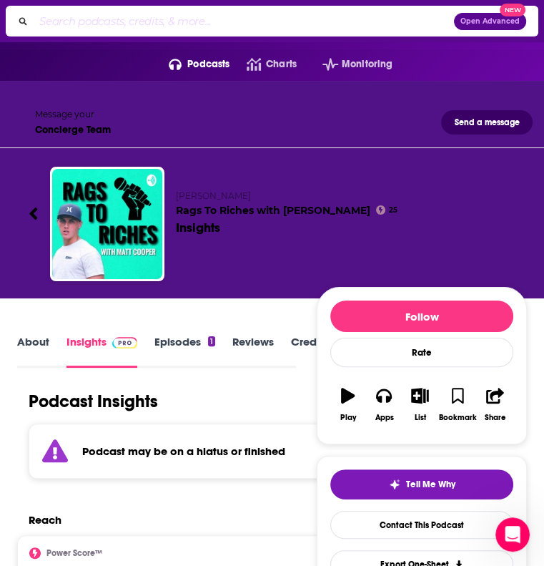
click at [0, 0] on img "Rags To Riches with Matt Cooper" at bounding box center [0, 0] width 0 height 0
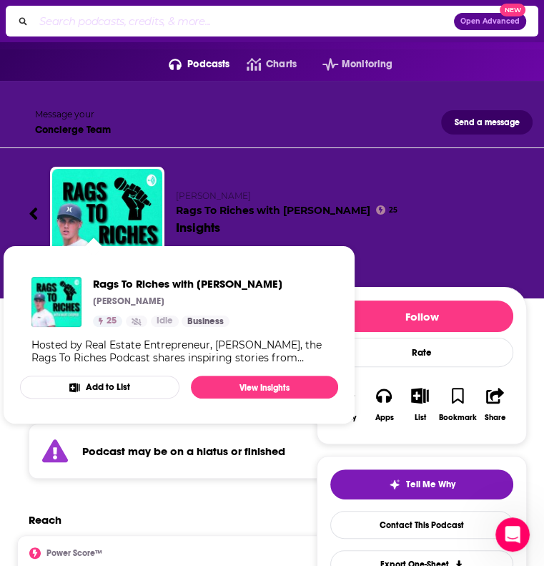
click at [285, 391] on div "Podcast Insights" at bounding box center [151, 401] width 268 height 21
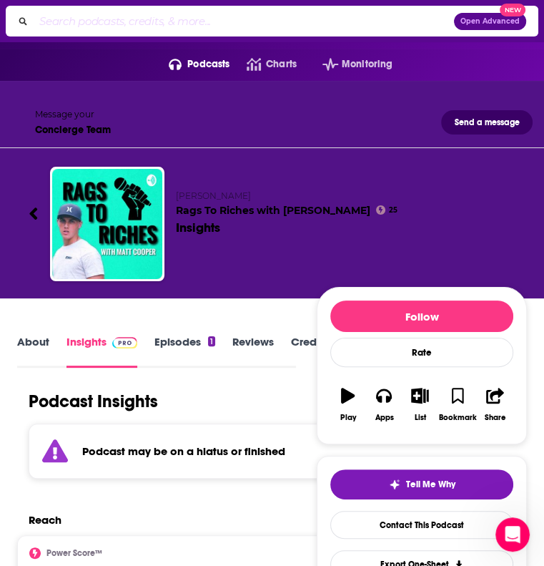
click at [309, 335] on link "Credits" at bounding box center [309, 351] width 37 height 33
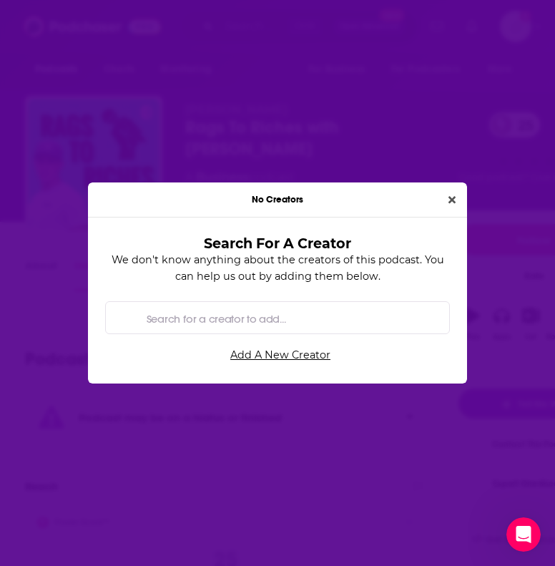
click at [332, 185] on div "No Creators" at bounding box center [277, 199] width 379 height 35
click at [446, 200] on button "Close" at bounding box center [452, 200] width 19 height 16
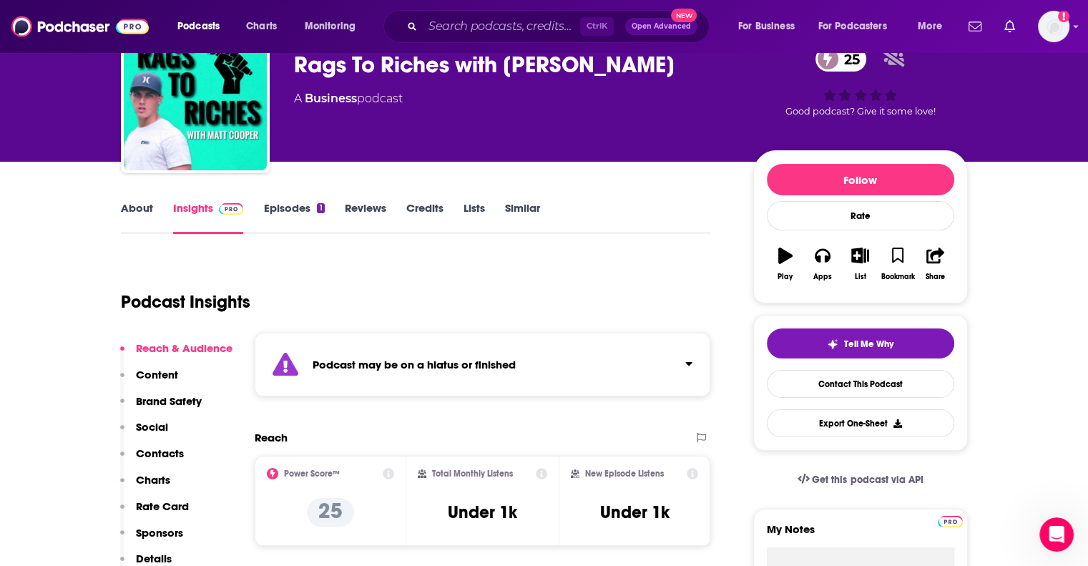
click at [167, 451] on p "Contacts" at bounding box center [160, 453] width 48 height 14
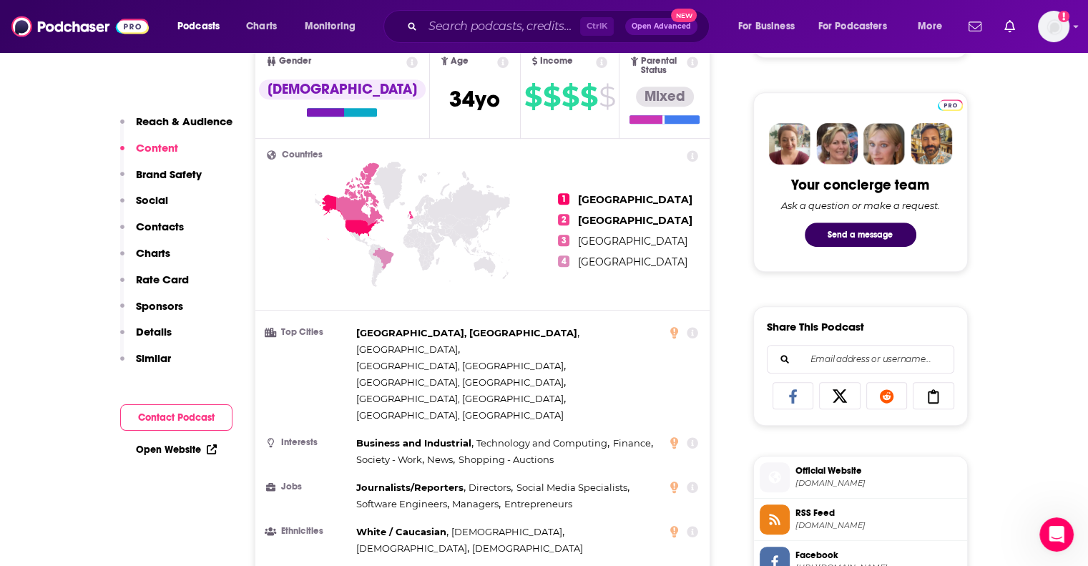
scroll to position [286, 0]
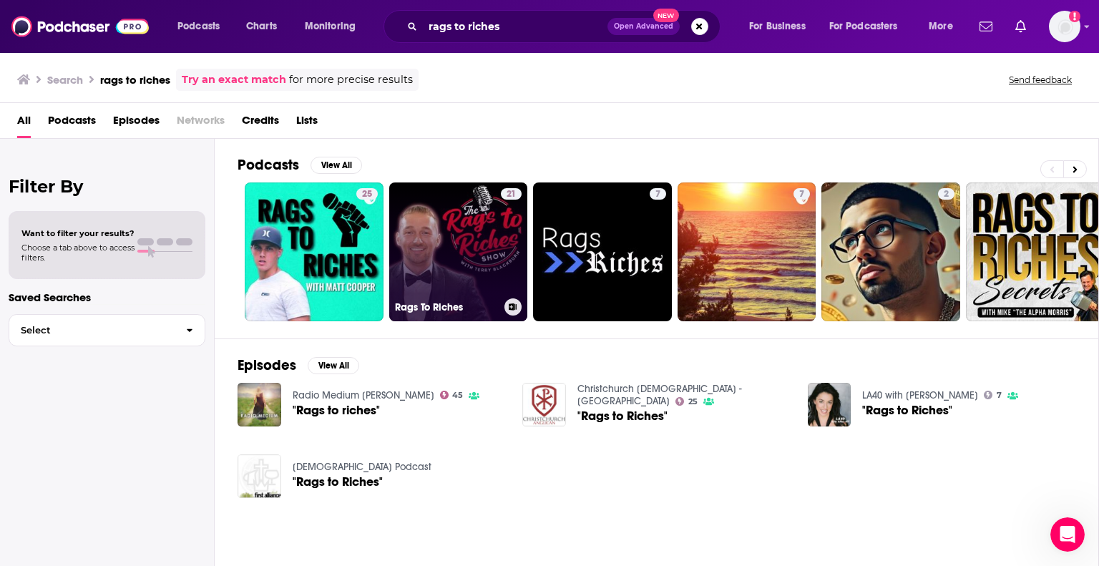
click at [411, 265] on link "21 Rags To Riches" at bounding box center [458, 251] width 139 height 139
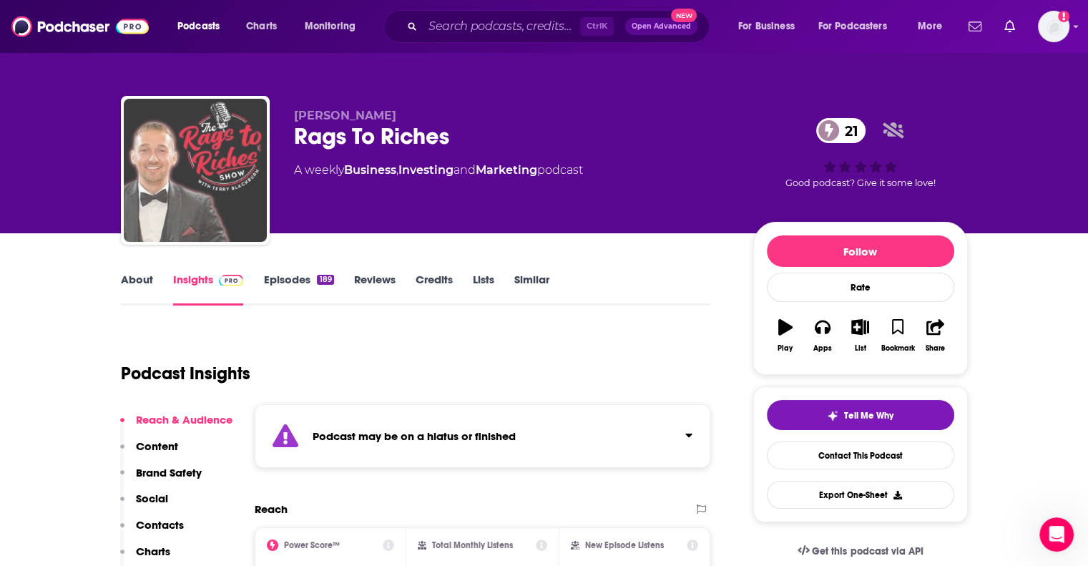
click at [224, 200] on img "Rags To Riches" at bounding box center [195, 170] width 143 height 143
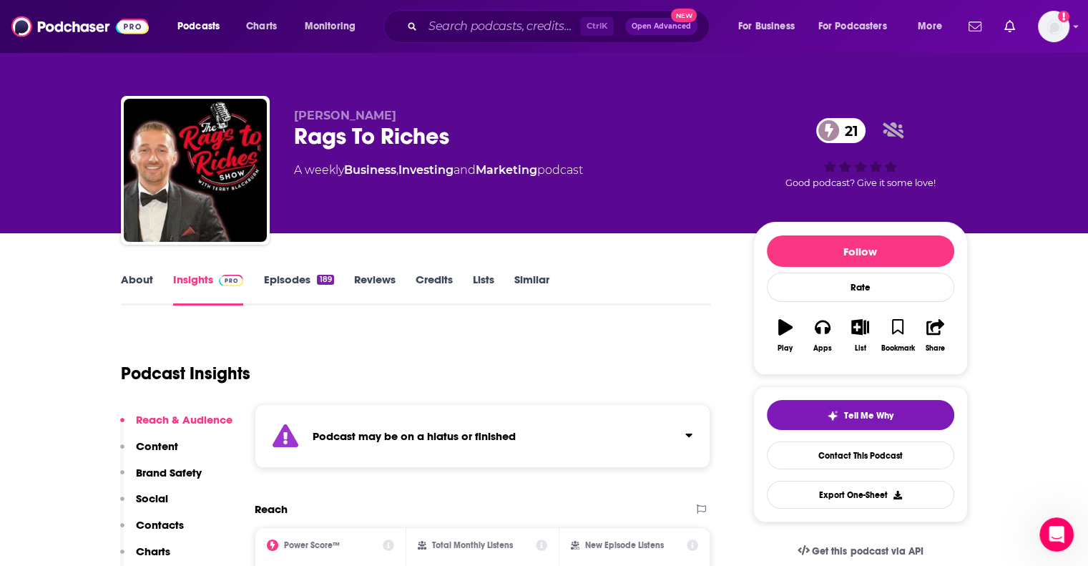
click at [501, 361] on div "Podcast Insights" at bounding box center [410, 364] width 579 height 73
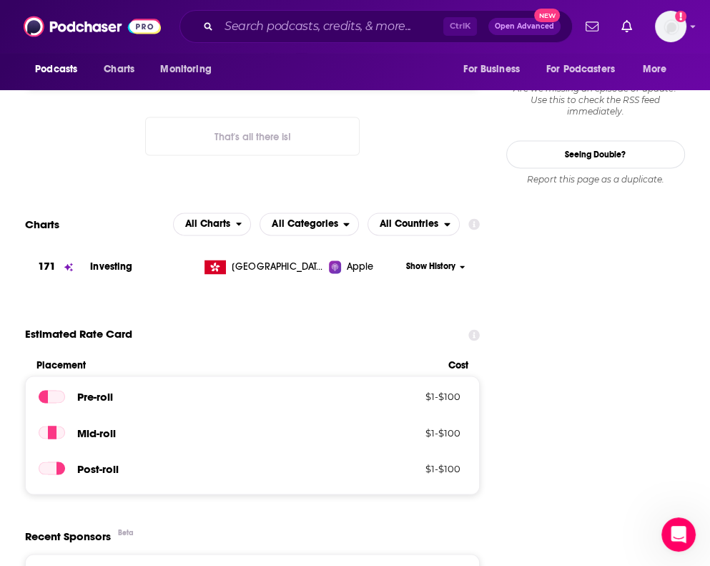
scroll to position [1213, 0]
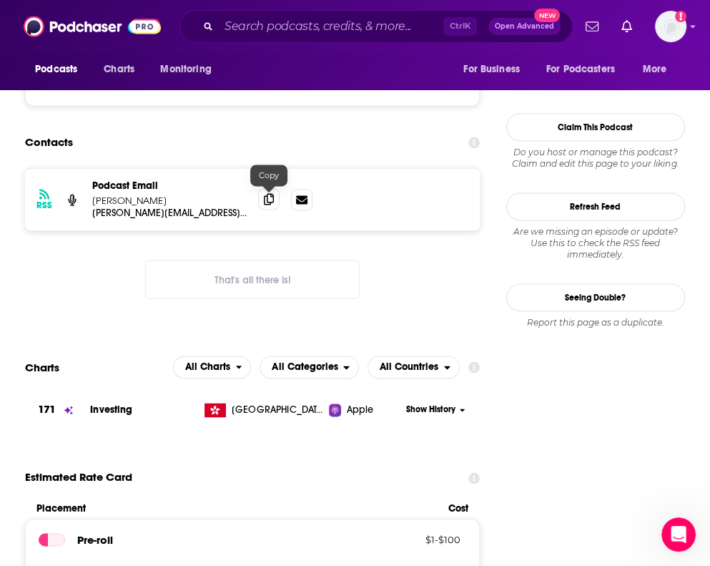
click at [268, 202] on icon at bounding box center [269, 198] width 10 height 11
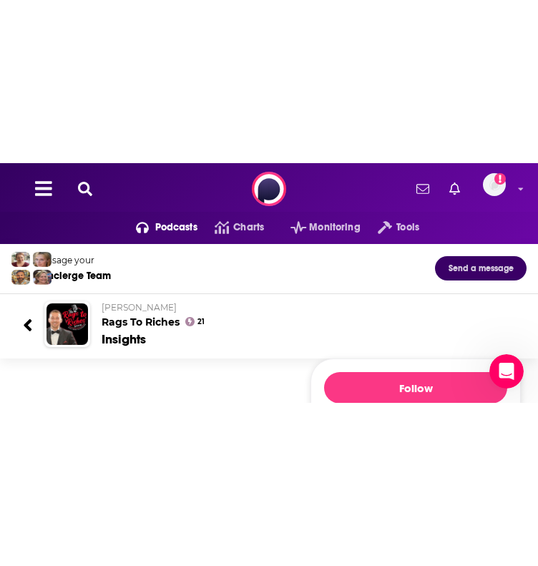
scroll to position [0, 36]
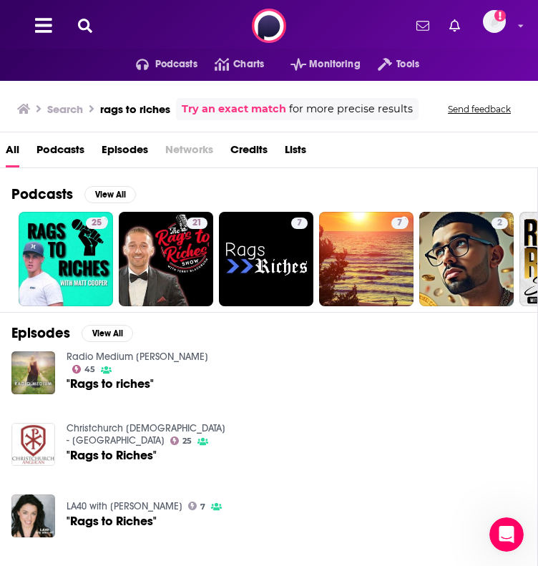
click at [192, 117] on link "Try an exact match" at bounding box center [234, 109] width 104 height 16
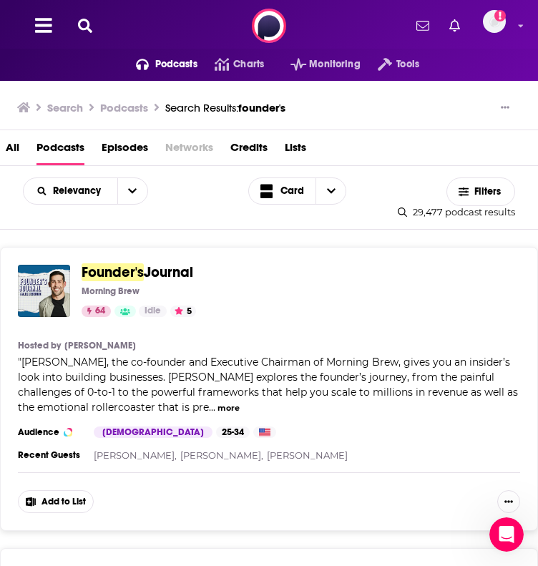
scroll to position [2218, 0]
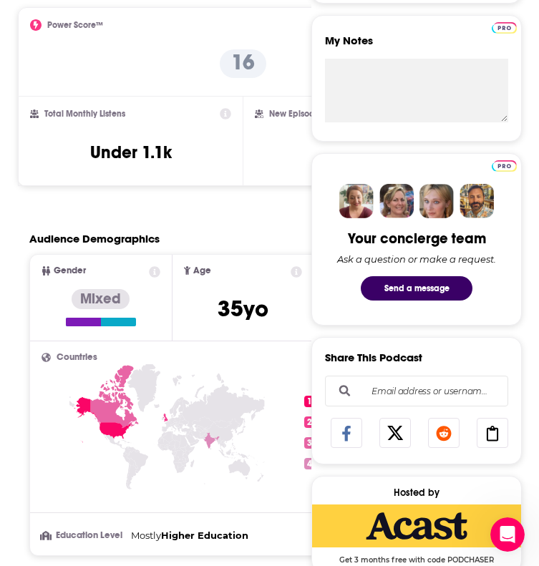
scroll to position [72, 0]
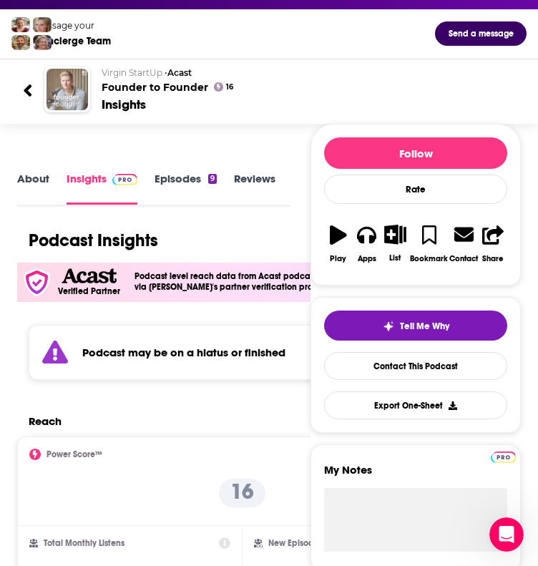
click at [72, 110] on img "Founder to Founder" at bounding box center [67, 89] width 41 height 41
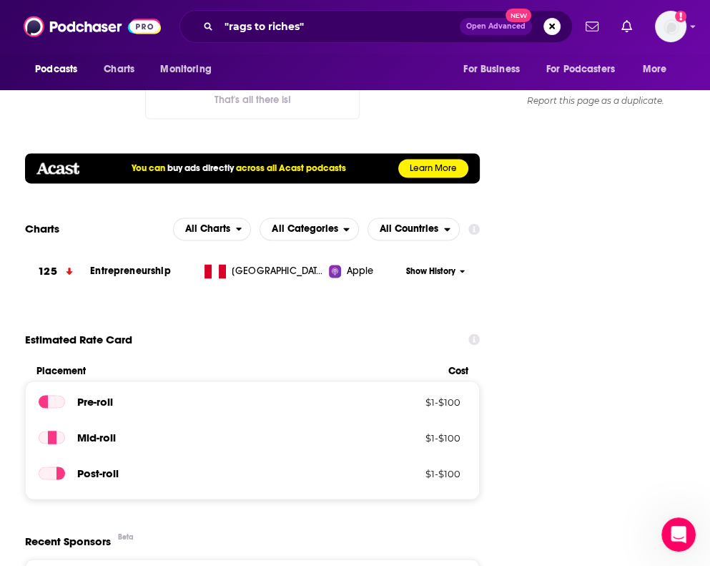
scroll to position [1216, 0]
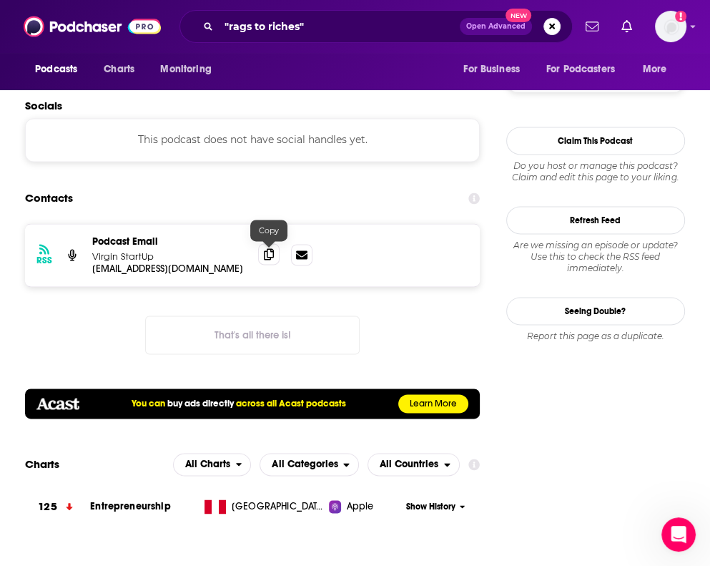
click at [268, 248] on icon at bounding box center [269, 253] width 10 height 11
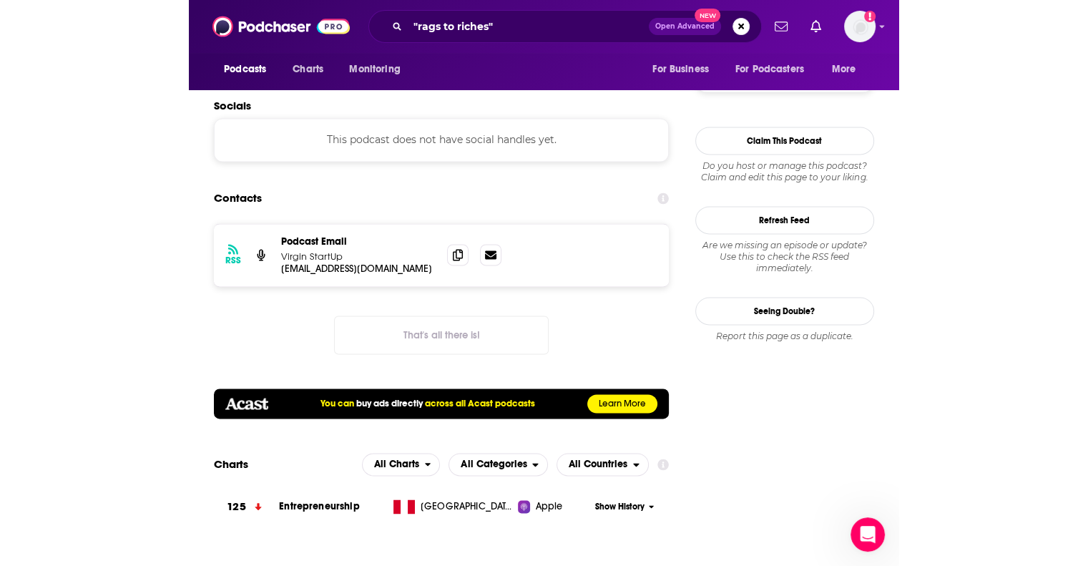
scroll to position [1305, 0]
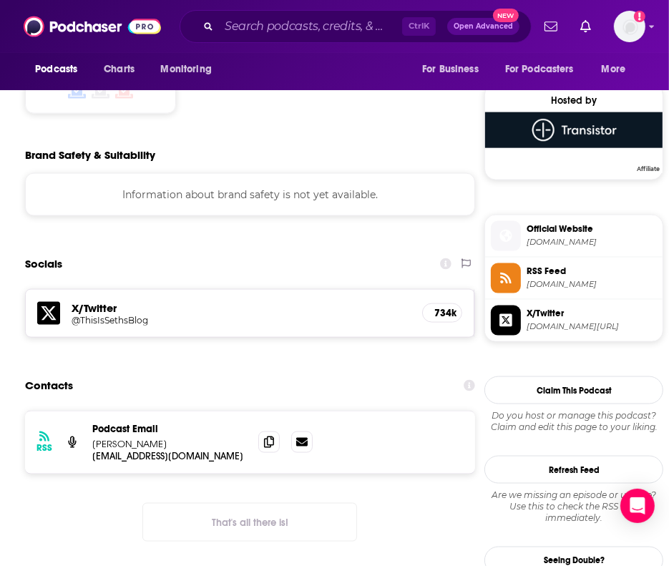
scroll to position [1145, 0]
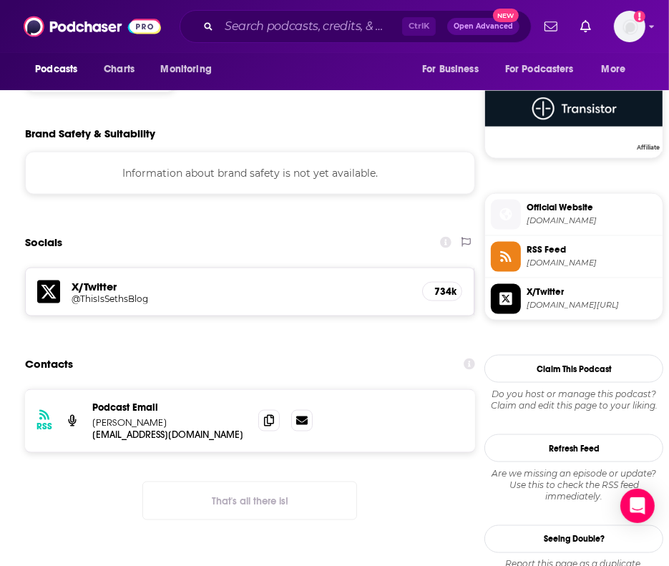
drag, startPoint x: 356, startPoint y: 368, endPoint x: 678, endPoint y: 380, distance: 322.2
click at [264, 414] on icon at bounding box center [269, 419] width 10 height 11
click at [272, 414] on icon at bounding box center [269, 419] width 10 height 11
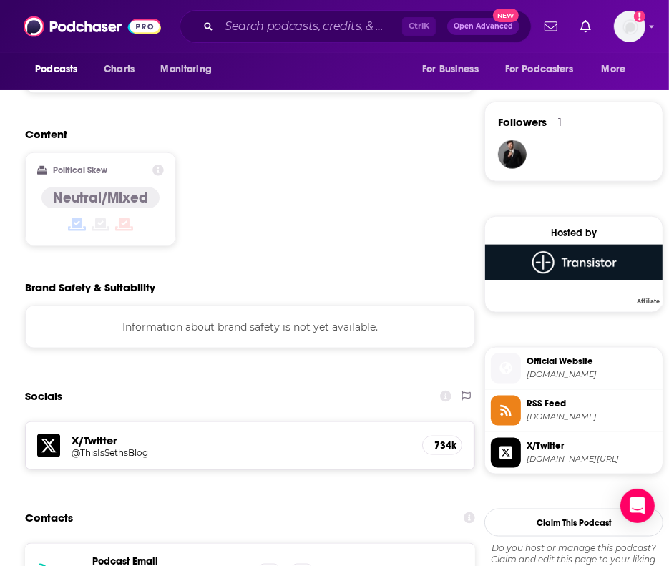
scroll to position [930, 0]
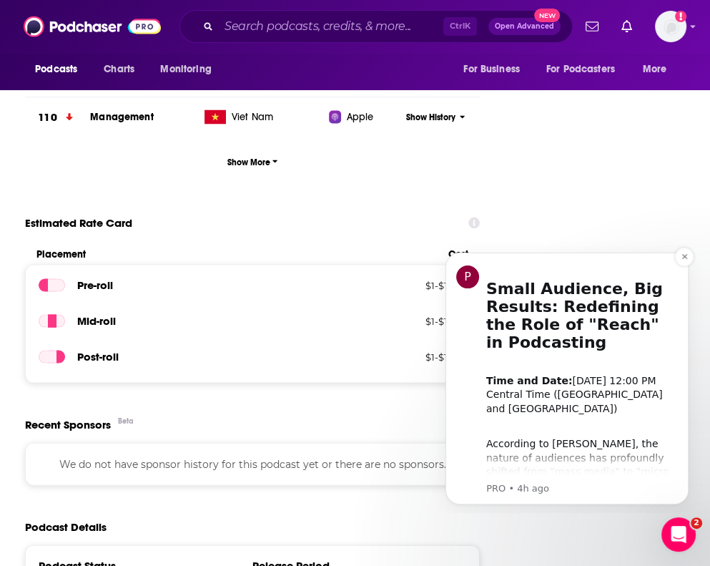
scroll to position [1789, 0]
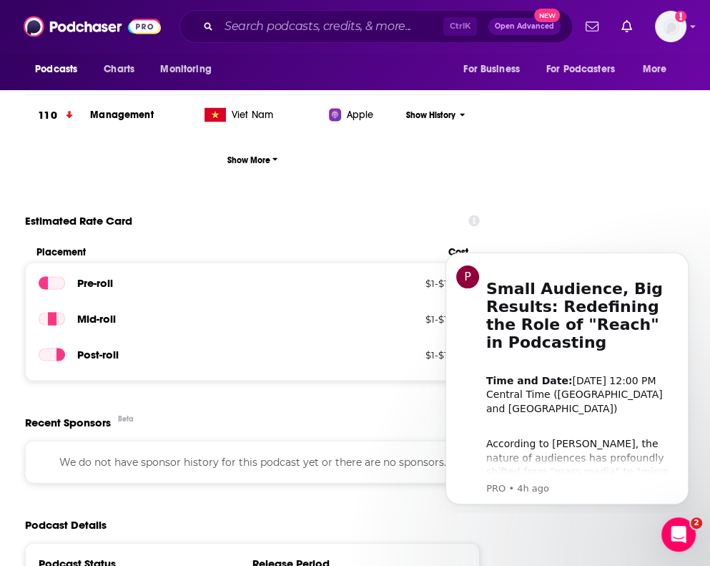
click at [698, 252] on body "P Small Audience, Big Results: Redefining the Role of "Reach" in Podcasting ​ T…" at bounding box center [567, 376] width 275 height 262
click at [684, 253] on icon "Dismiss notification" at bounding box center [685, 257] width 8 height 8
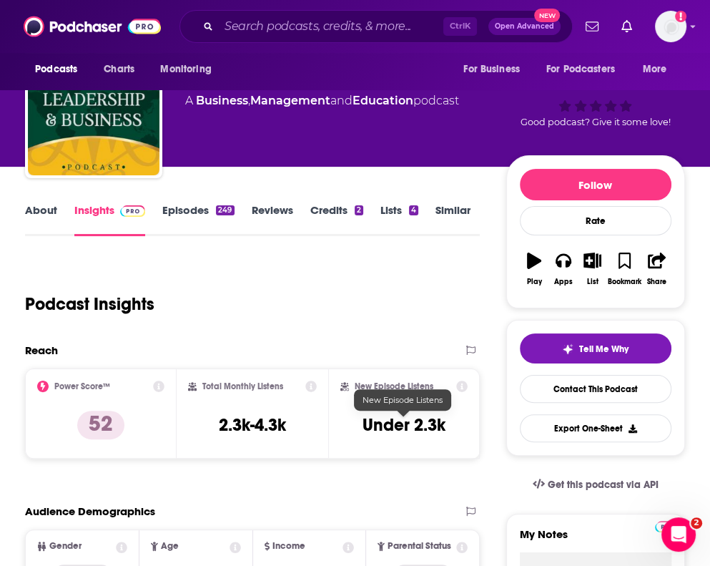
scroll to position [0, 0]
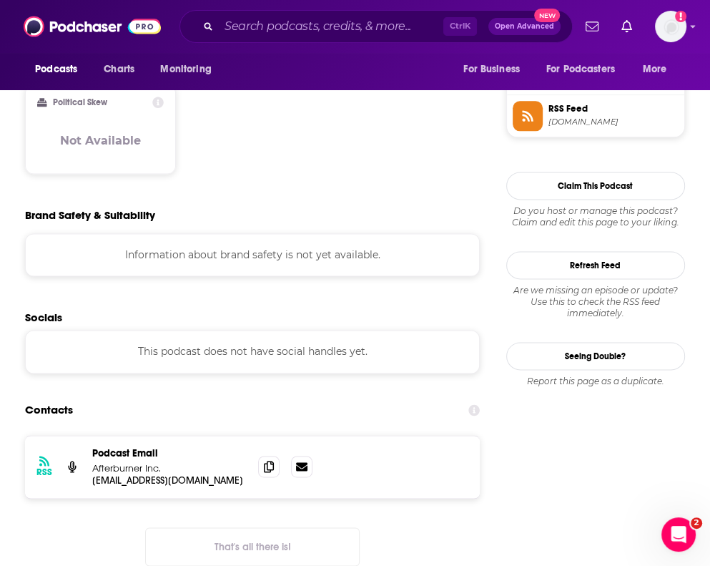
scroll to position [1288, 0]
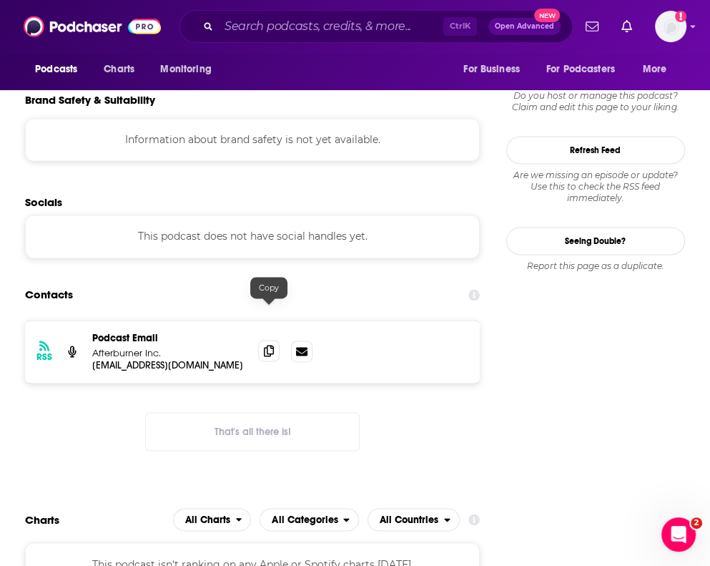
click at [272, 345] on icon at bounding box center [269, 350] width 10 height 11
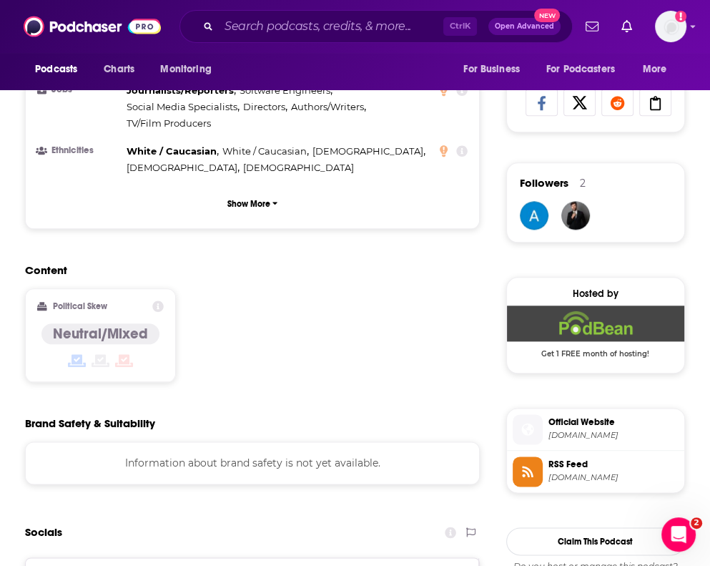
scroll to position [1216, 0]
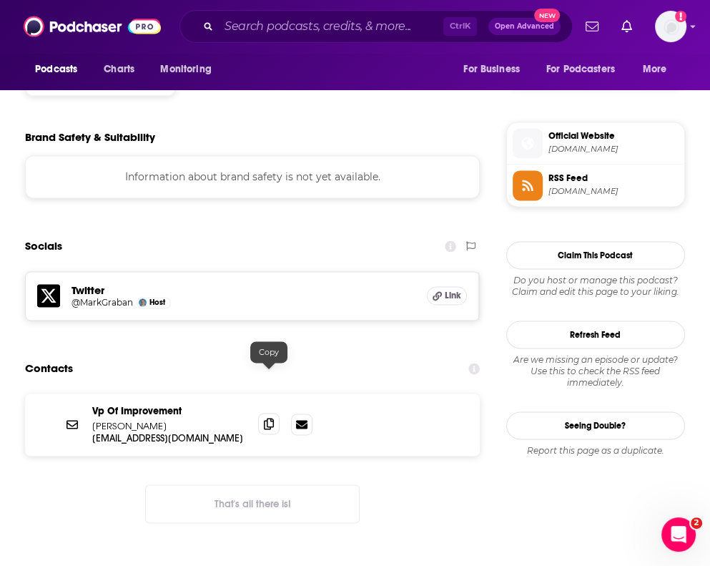
click at [265, 418] on icon at bounding box center [269, 423] width 10 height 11
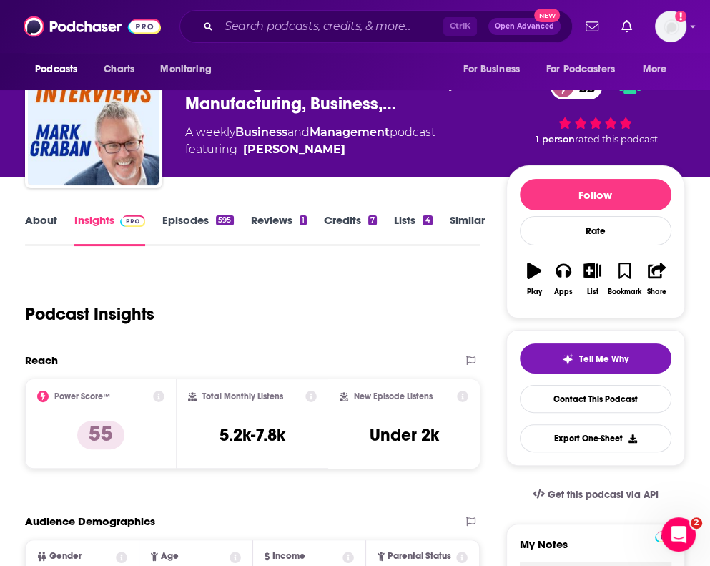
scroll to position [0, 0]
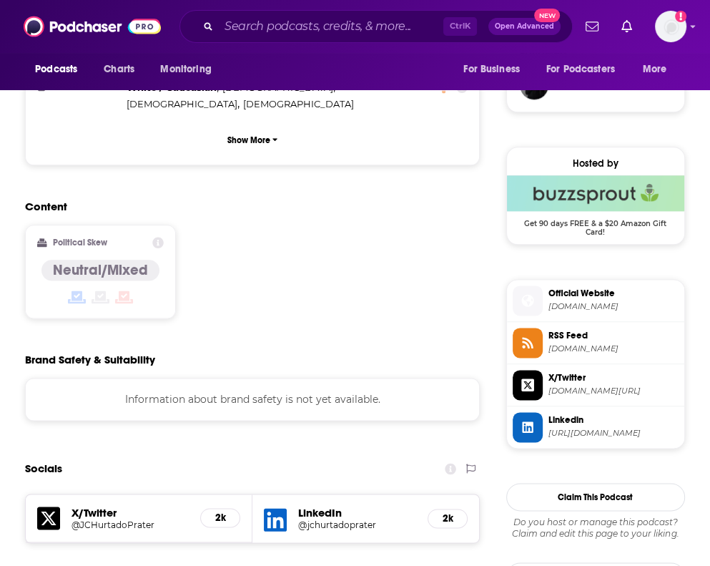
scroll to position [1145, 0]
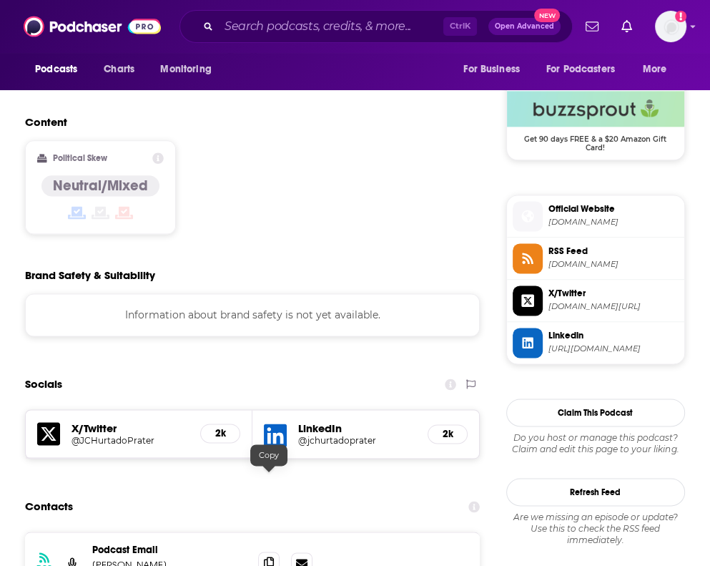
click at [266, 557] on icon at bounding box center [269, 562] width 10 height 11
click at [393, 371] on div "Socials" at bounding box center [252, 384] width 455 height 27
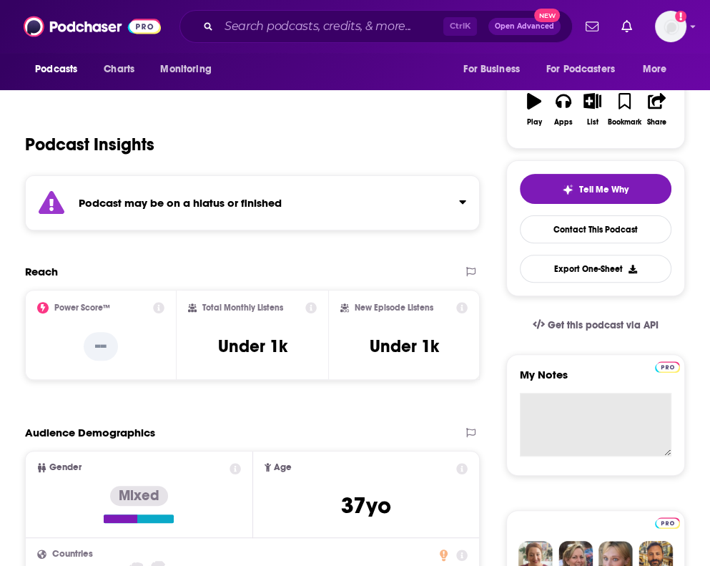
scroll to position [429, 0]
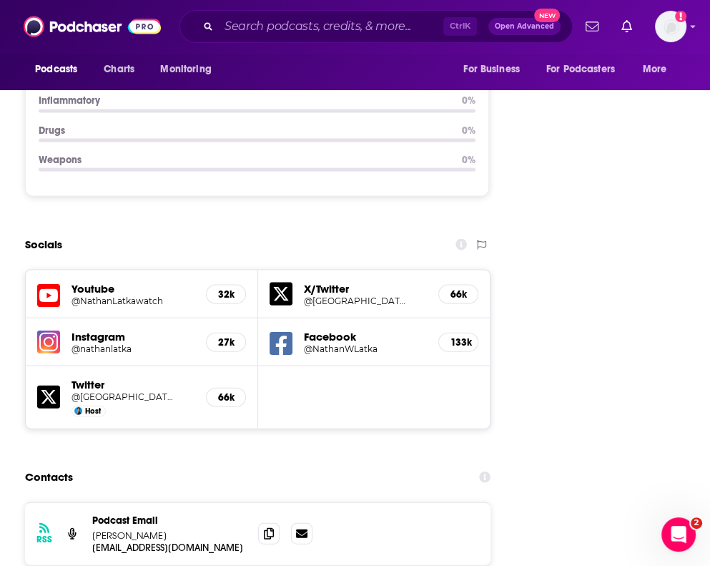
scroll to position [2075, 0]
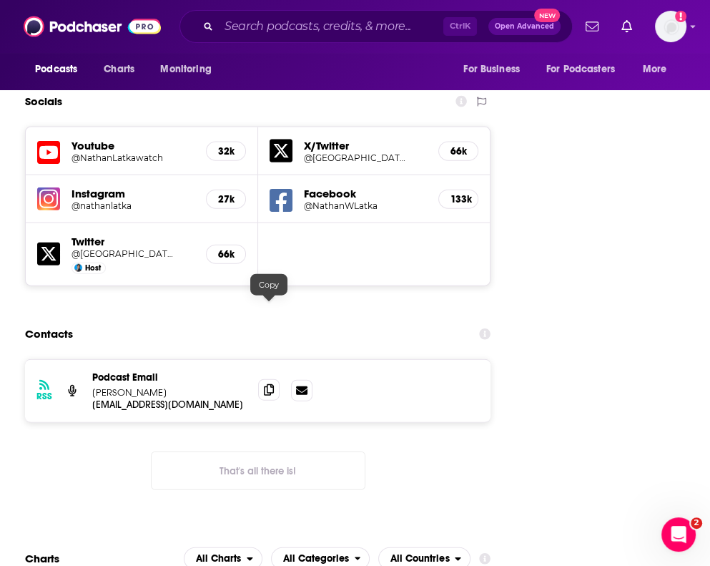
click at [270, 384] on icon at bounding box center [269, 389] width 10 height 11
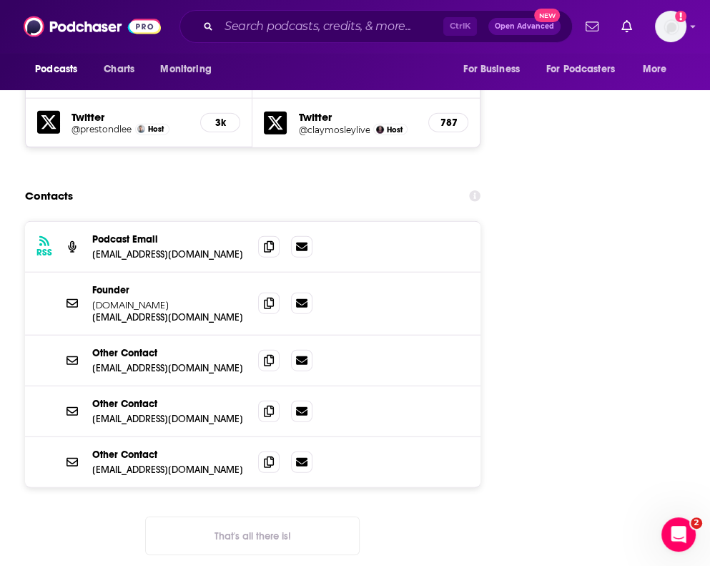
scroll to position [2146, 0]
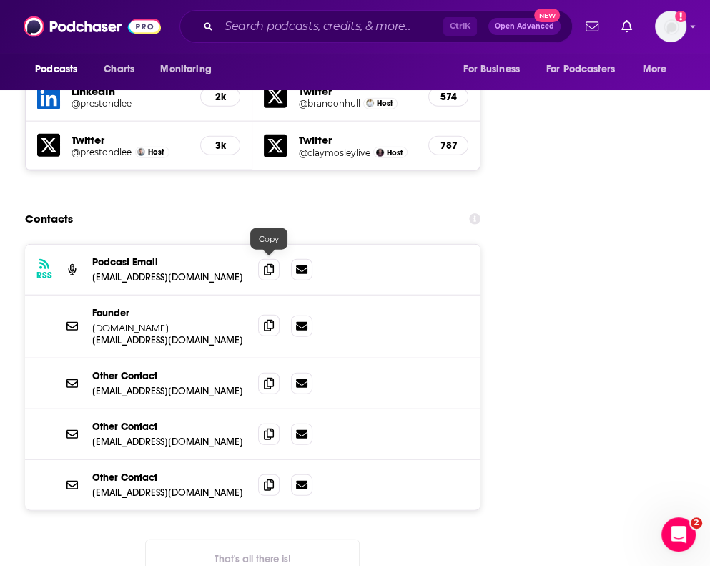
click at [277, 315] on span at bounding box center [268, 325] width 21 height 21
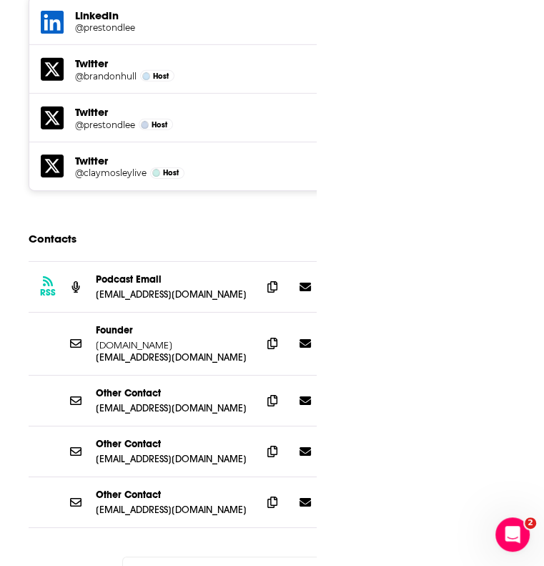
scroll to position [2304, 0]
